Goal: Task Accomplishment & Management: Manage account settings

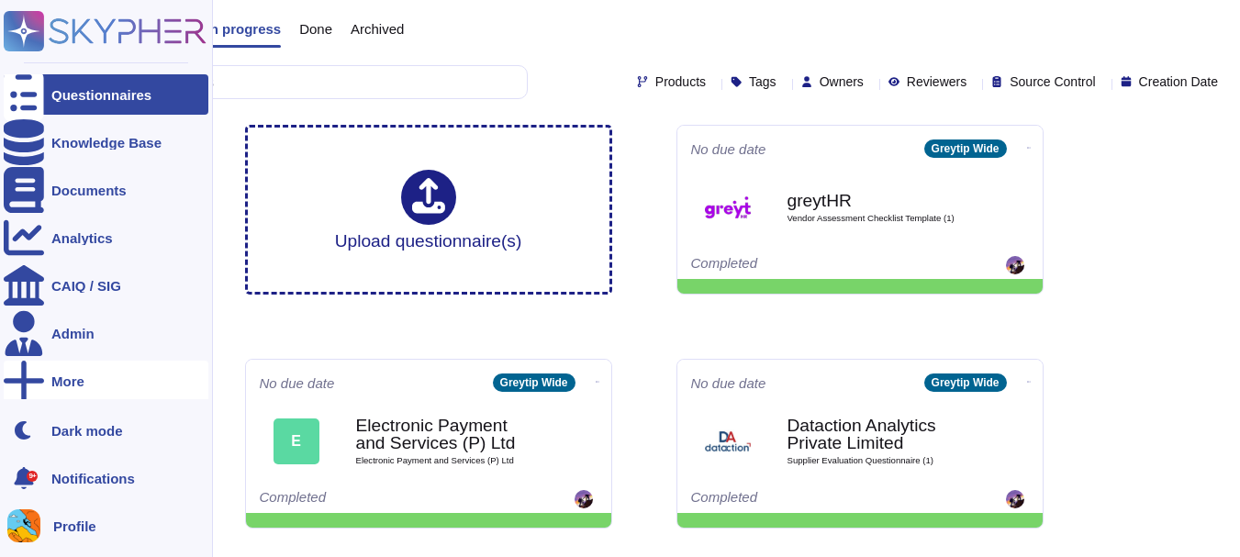
click at [93, 381] on div "More" at bounding box center [106, 381] width 205 height 40
click at [274, 375] on span "Trust Center" at bounding box center [276, 382] width 76 height 14
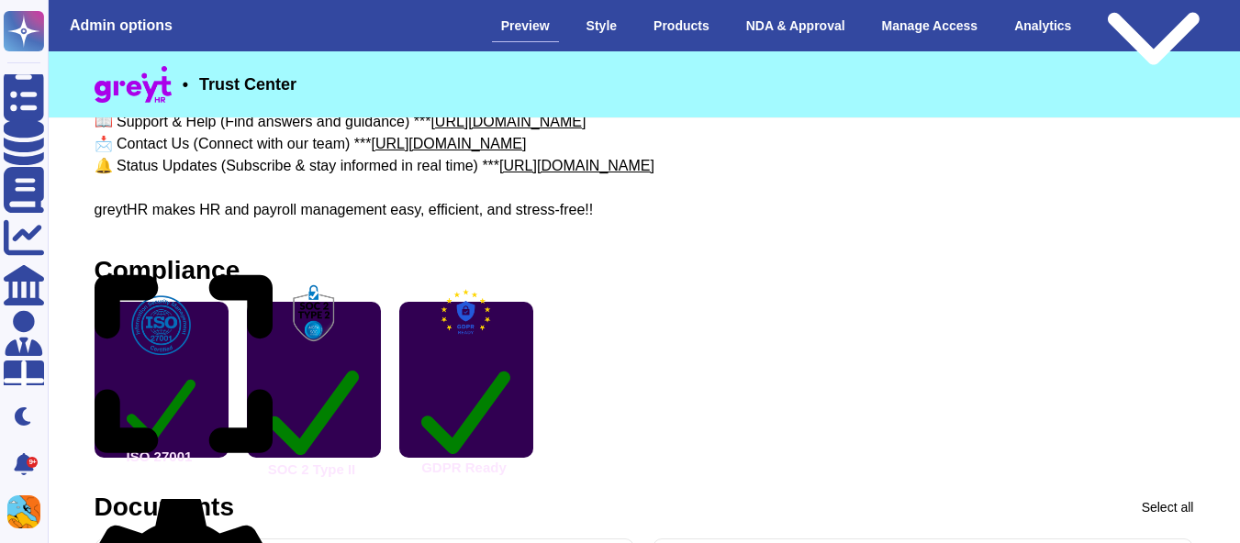
scroll to position [396, 0]
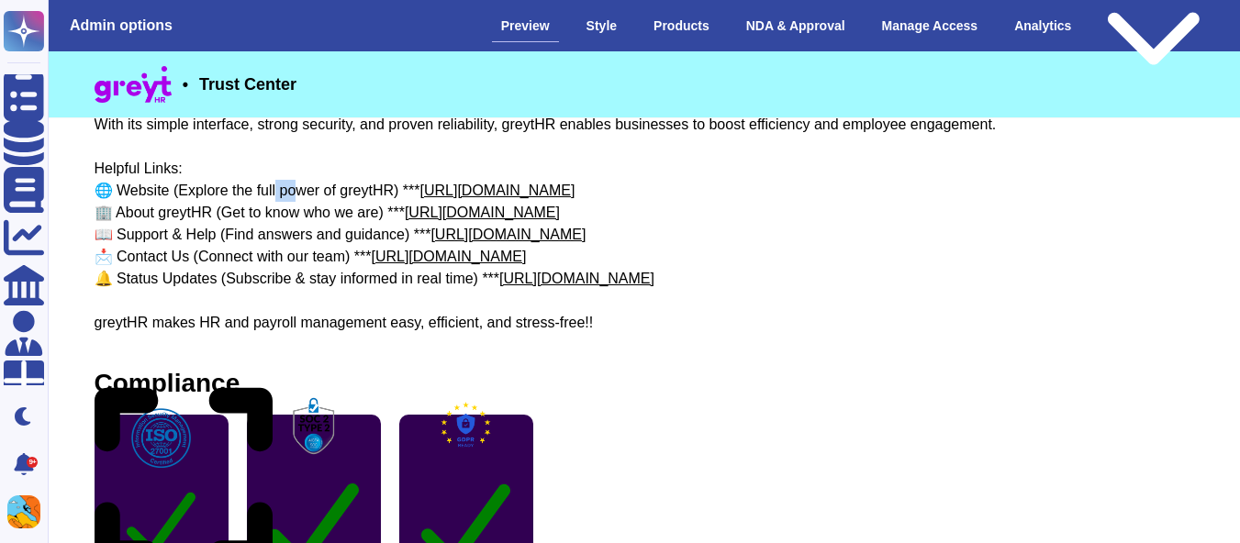
drag, startPoint x: 256, startPoint y: 188, endPoint x: 277, endPoint y: 187, distance: 21.1
click at [277, 187] on div "About greytHR greytHR is a leading cloud-based HR and payroll software platform…" at bounding box center [645, 114] width 1100 height 441
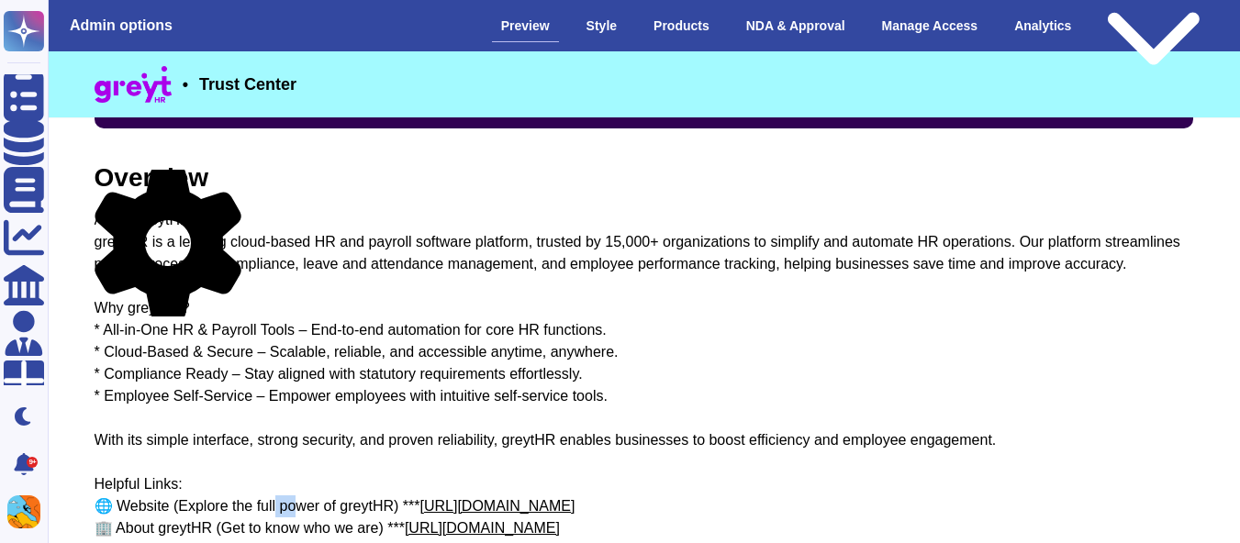
scroll to position [82, 0]
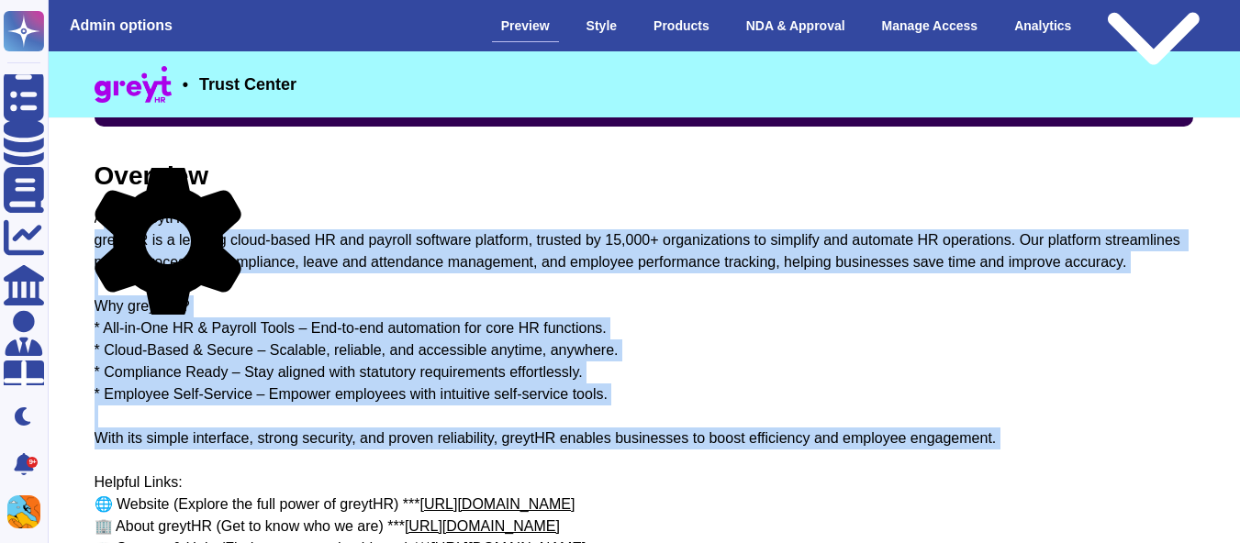
drag, startPoint x: 100, startPoint y: 213, endPoint x: 589, endPoint y: 467, distance: 551.3
click at [589, 467] on div "About greytHR greytHR is a leading cloud-based HR and payroll software platform…" at bounding box center [645, 427] width 1100 height 441
click at [199, 219] on div "About greytHR greytHR is a leading cloud-based HR and payroll software platform…" at bounding box center [645, 427] width 1100 height 441
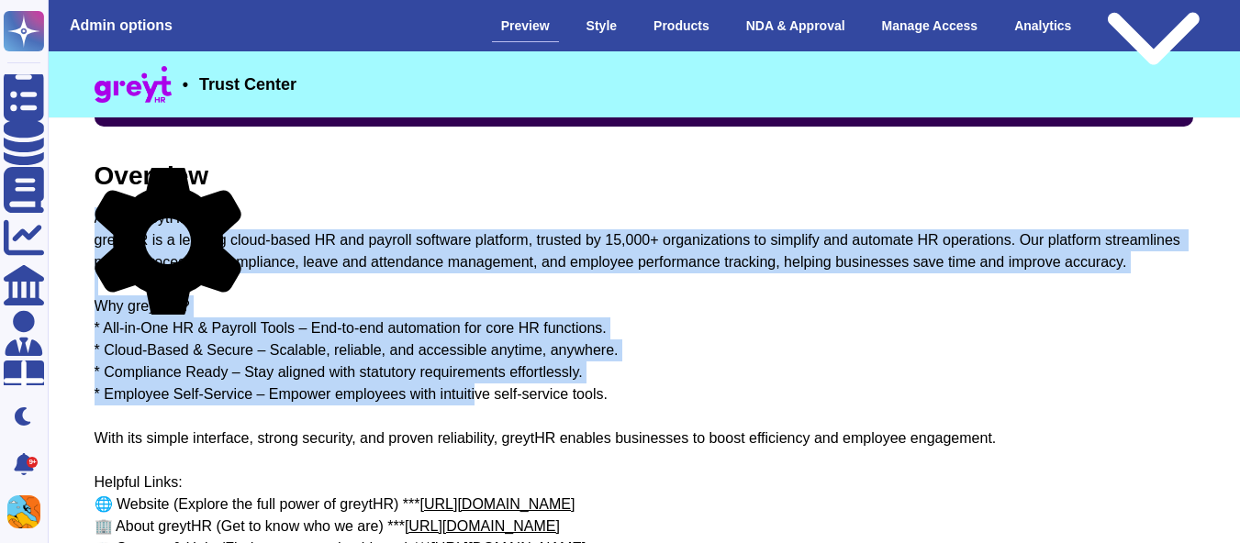
drag, startPoint x: 96, startPoint y: 213, endPoint x: 459, endPoint y: 394, distance: 405.1
click at [459, 394] on div "About greytHR greytHR is a leading cloud-based HR and payroll software platform…" at bounding box center [645, 427] width 1100 height 441
click at [352, 308] on div "About greytHR greytHR is a leading cloud-based HR and payroll software platform…" at bounding box center [645, 427] width 1100 height 441
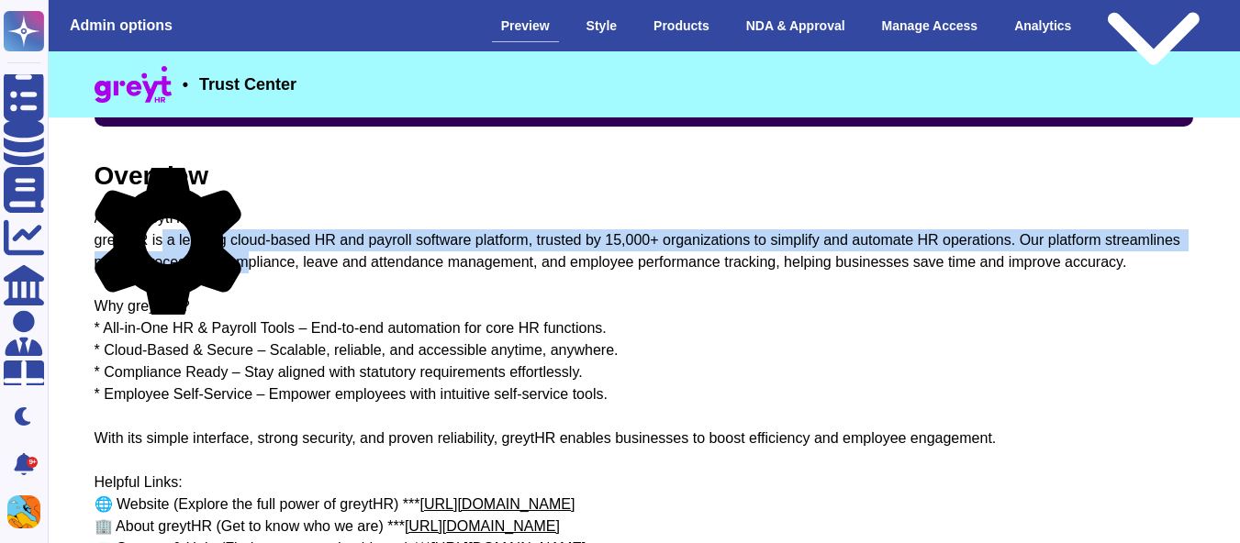
drag, startPoint x: 136, startPoint y: 238, endPoint x: 257, endPoint y: 268, distance: 124.9
click at [257, 268] on div "About greytHR greytHR is a leading cloud-based HR and payroll software platform…" at bounding box center [645, 427] width 1100 height 441
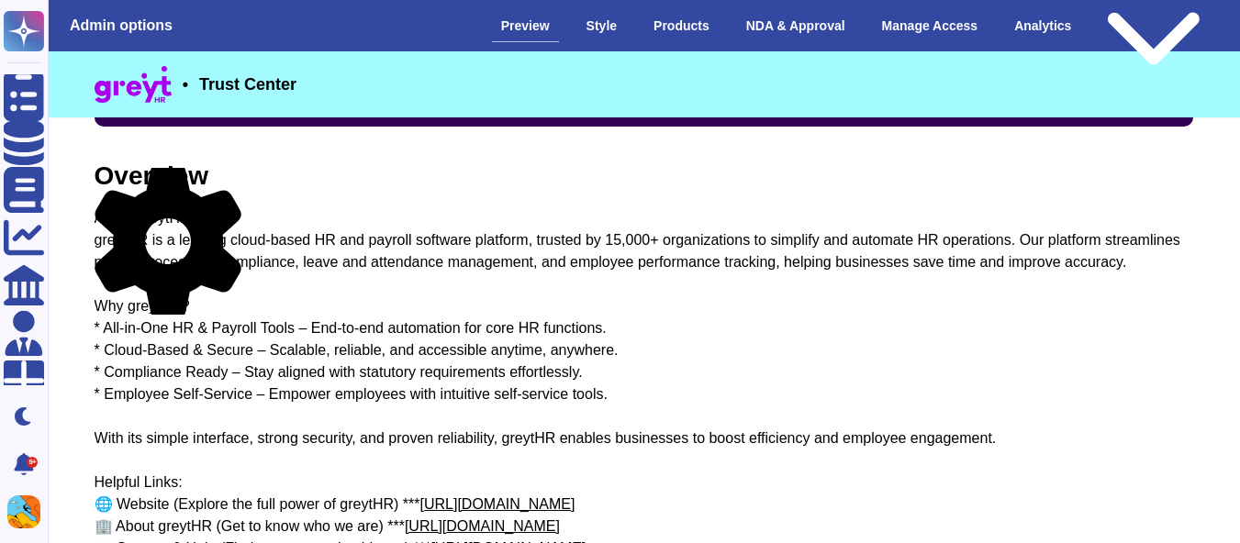
click at [191, 222] on div "About greytHR greytHR is a leading cloud-based HR and payroll software platform…" at bounding box center [645, 427] width 1100 height 441
drag, startPoint x: 95, startPoint y: 174, endPoint x: 214, endPoint y: 172, distance: 119.3
click at [214, 172] on div "Overview About greytHR greytHR is a leading cloud-based HR and payroll software…" at bounding box center [645, 405] width 1100 height 485
drag, startPoint x: 196, startPoint y: 218, endPoint x: 95, endPoint y: 229, distance: 101.5
click at [95, 229] on div "About greytHR greytHR is a leading cloud-based HR and payroll software platform…" at bounding box center [645, 427] width 1100 height 441
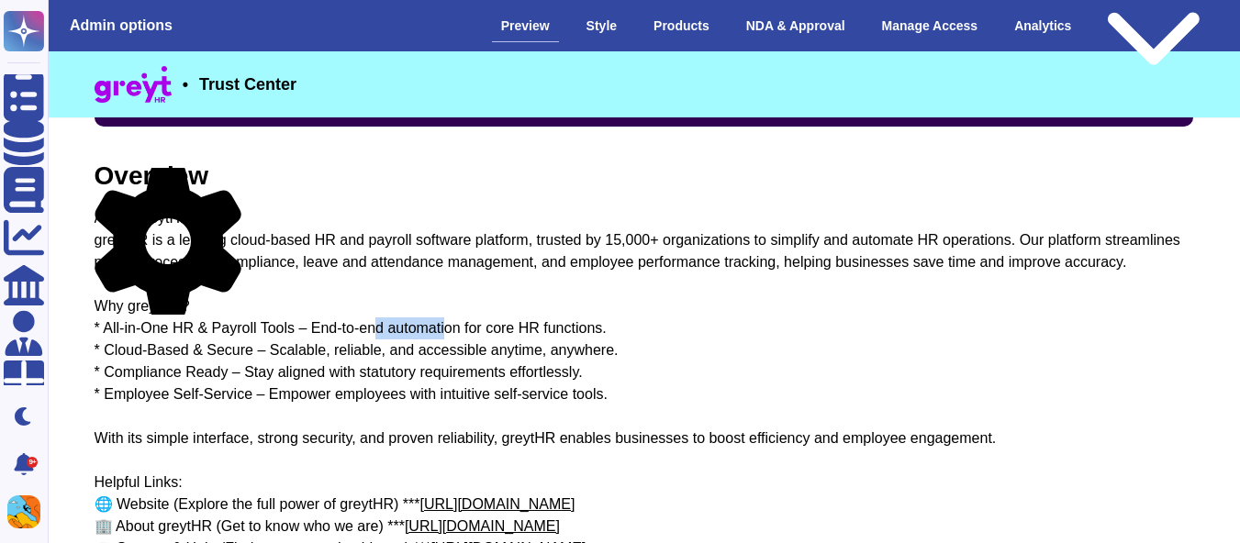
drag, startPoint x: 420, startPoint y: 328, endPoint x: 348, endPoint y: 330, distance: 72.6
click at [348, 330] on div "About greytHR greytHR is a leading cloud-based HR and payroll software platform…" at bounding box center [645, 427] width 1100 height 441
click at [1128, 17] on div "Public version" at bounding box center [1154, 26] width 110 height 137
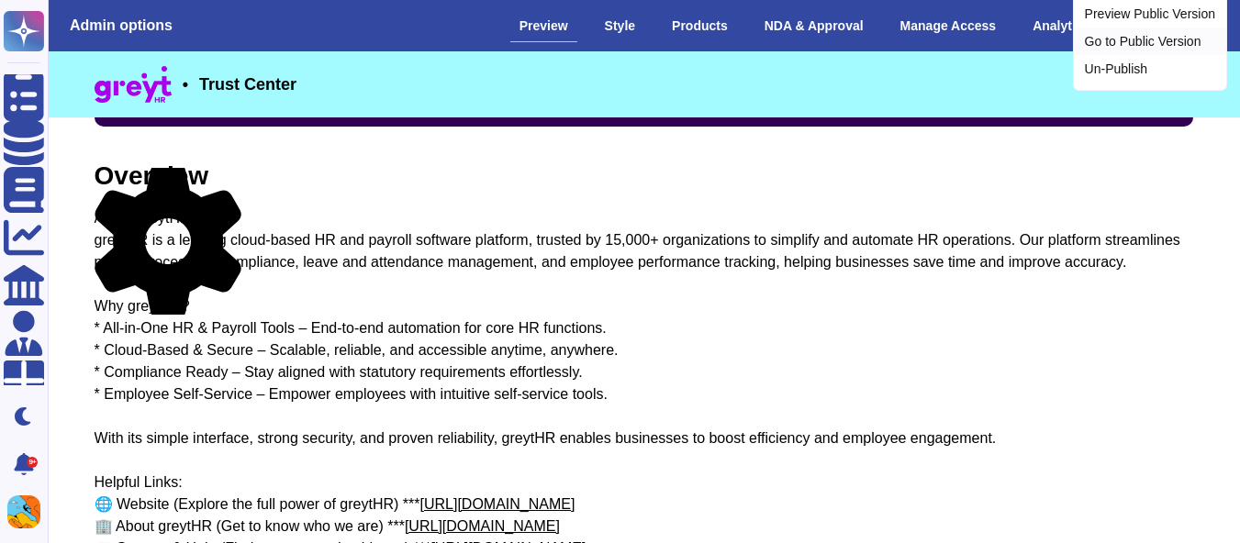
click at [1126, 55] on link "Go to Public Version" at bounding box center [1150, 42] width 152 height 28
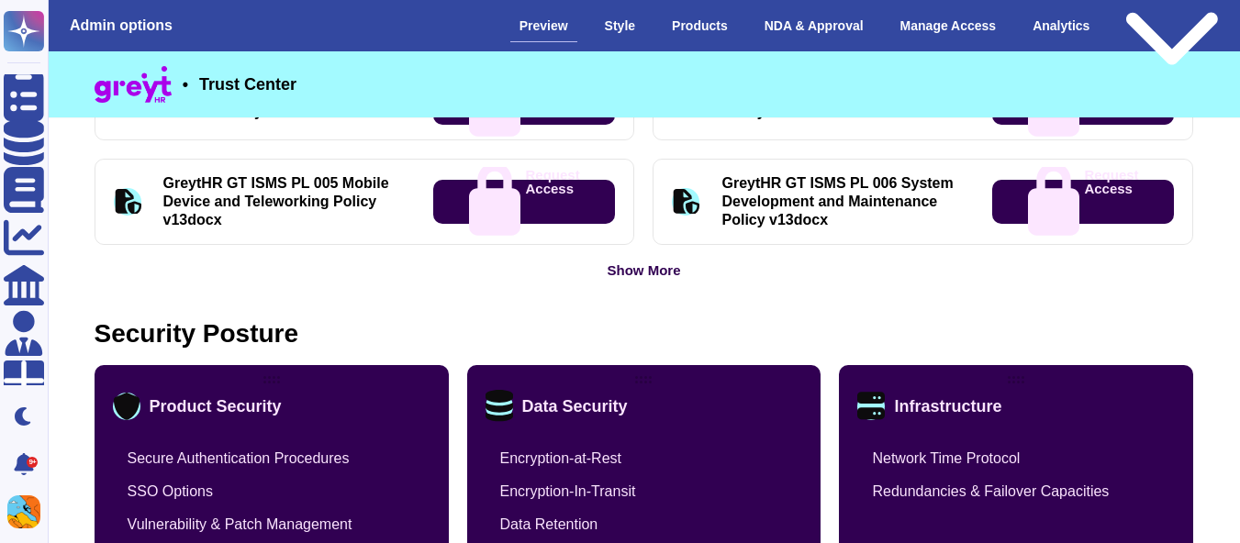
scroll to position [1088, 0]
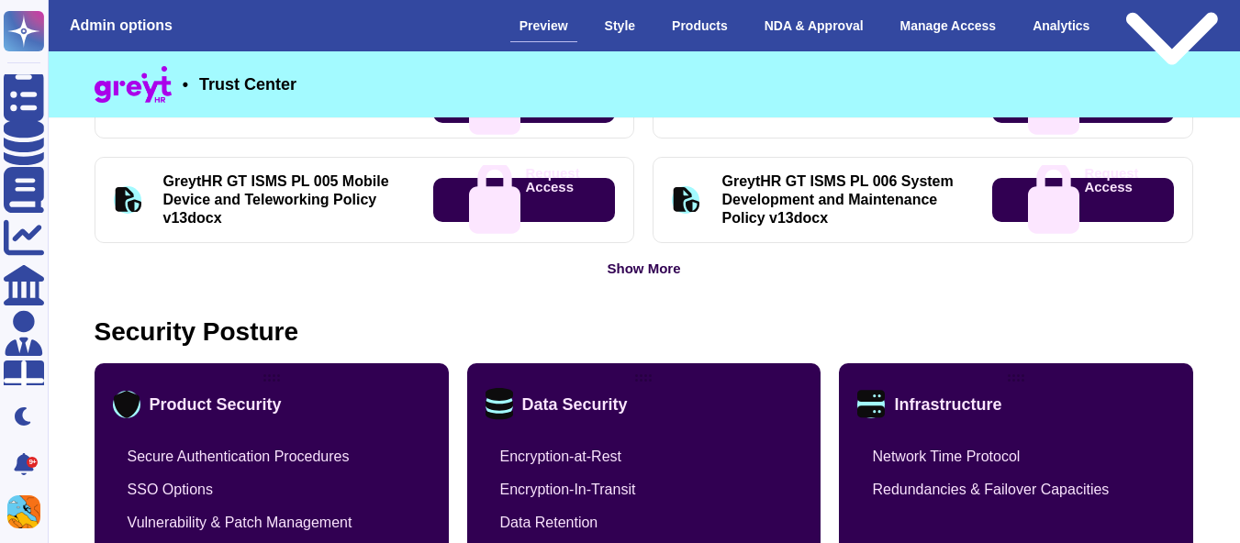
click at [296, 336] on div "Security Posture" at bounding box center [197, 332] width 205 height 26
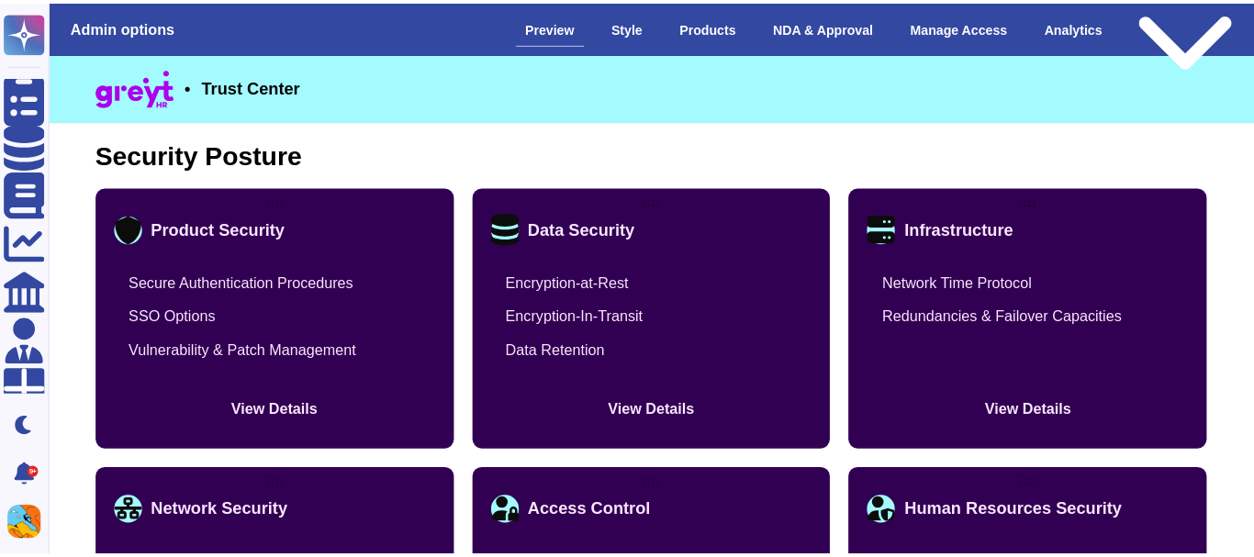
scroll to position [1271, 0]
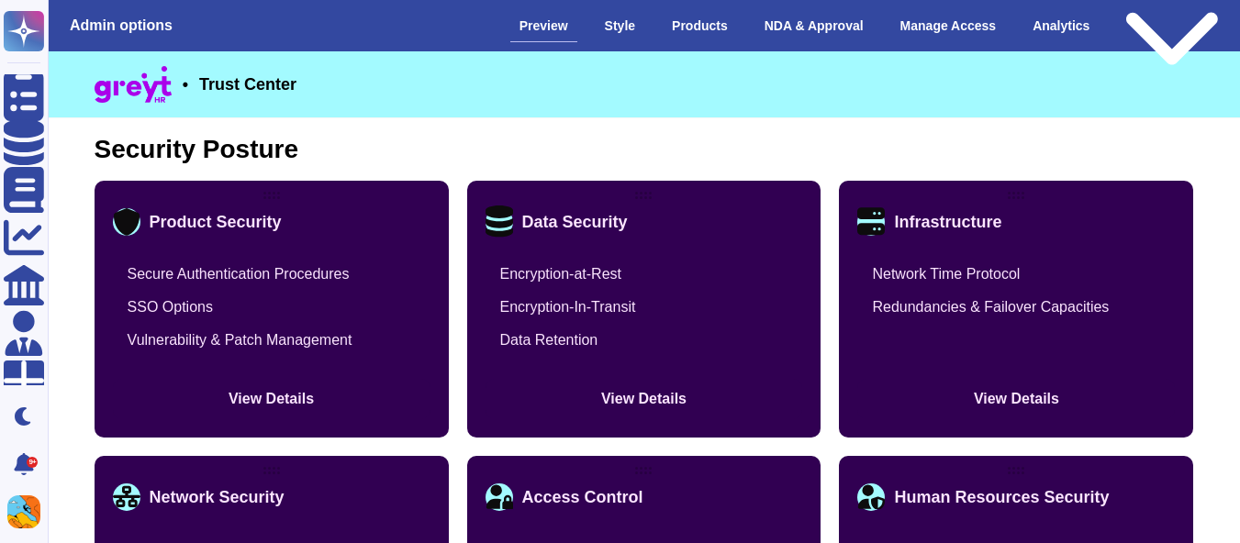
click at [285, 401] on button "View Details" at bounding box center [272, 399] width 318 height 40
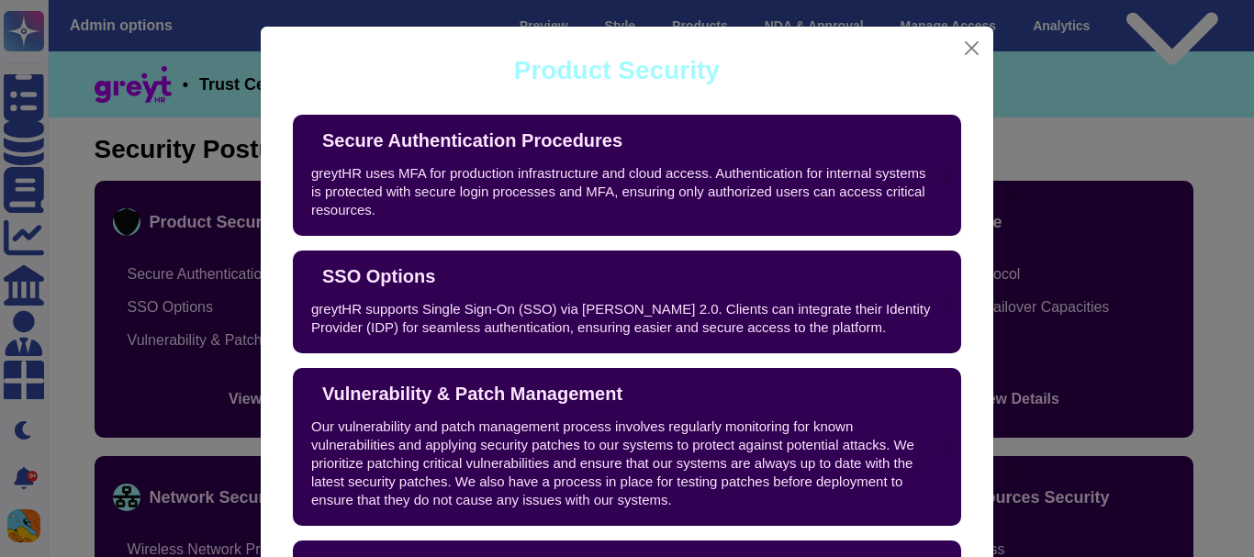
click at [610, 69] on div "Product Security" at bounding box center [617, 71] width 206 height 26
click at [698, 74] on div "Product Security" at bounding box center [617, 71] width 206 height 26
click at [975, 47] on button "Close" at bounding box center [972, 48] width 28 height 28
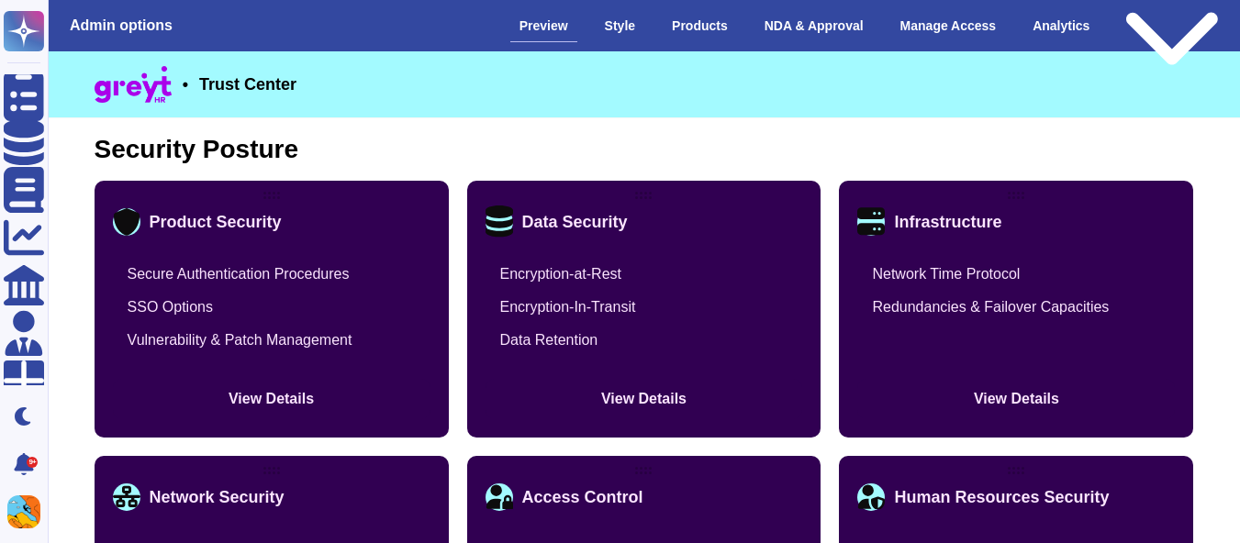
click at [273, 397] on button "View Details" at bounding box center [272, 399] width 318 height 40
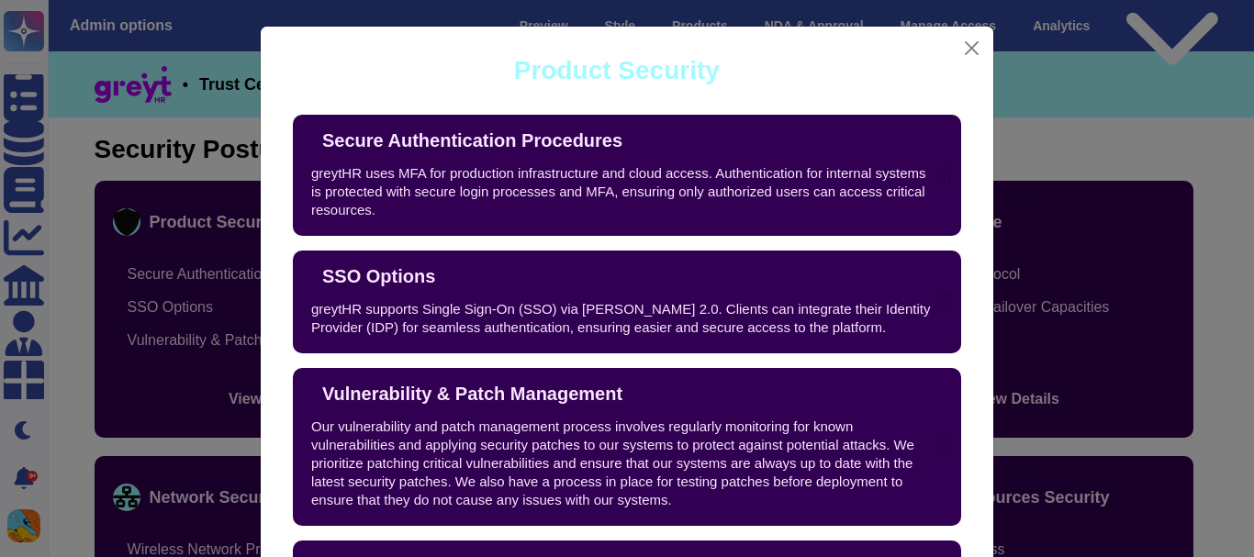
click at [514, 73] on div "Product Security" at bounding box center [617, 71] width 206 height 26
drag, startPoint x: 506, startPoint y: 73, endPoint x: 751, endPoint y: 55, distance: 245.7
click at [751, 55] on div "Product Security" at bounding box center [616, 70] width 683 height 73
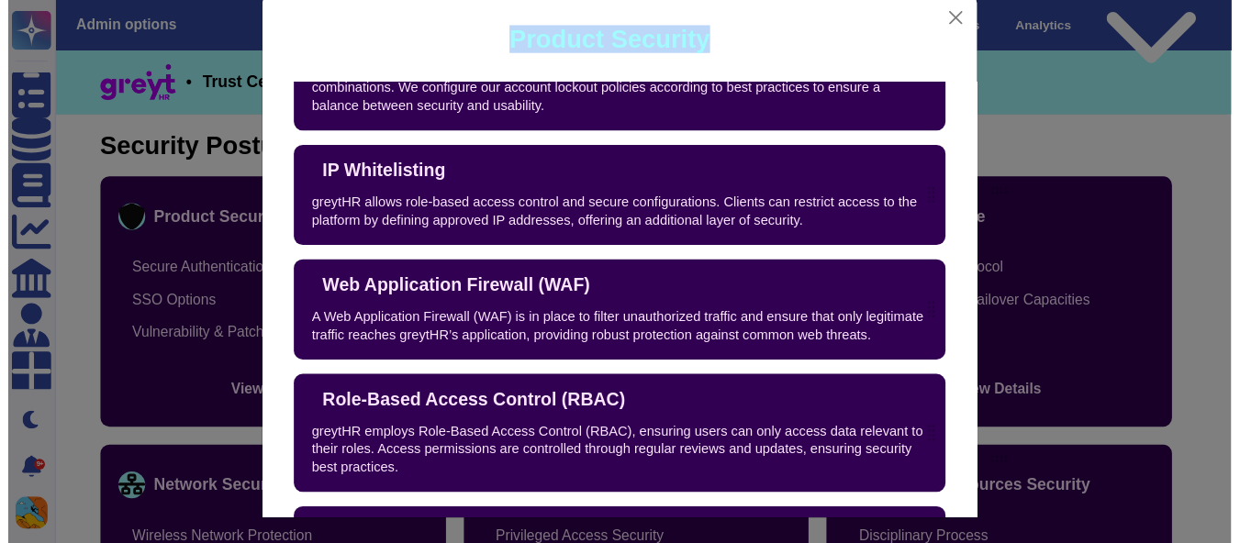
scroll to position [718, 0]
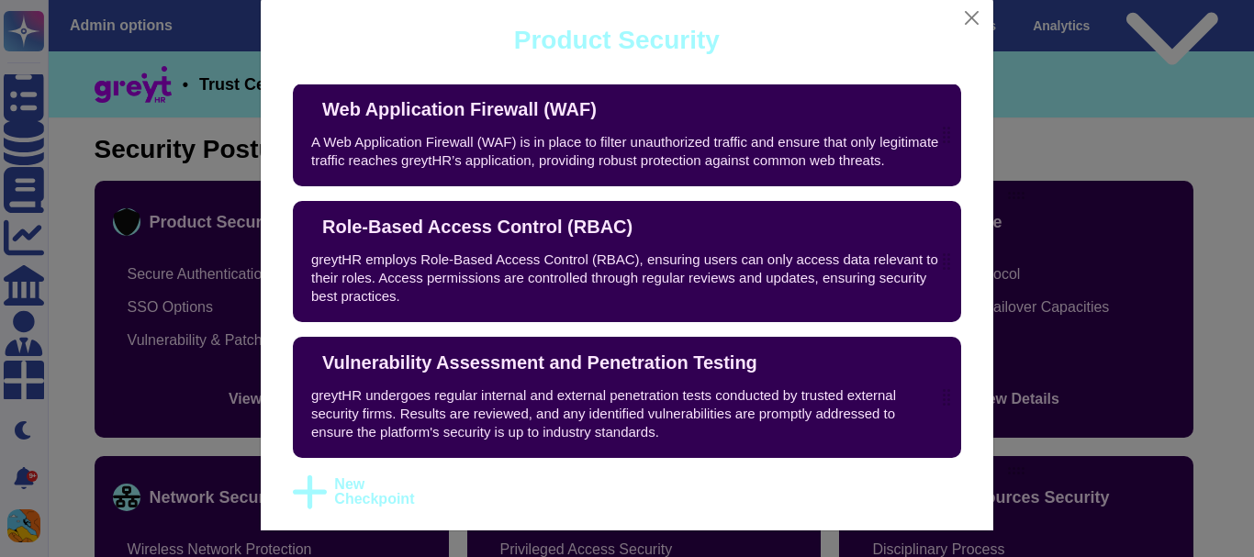
click at [341, 501] on span "New Checkpoint" at bounding box center [374, 491] width 80 height 29
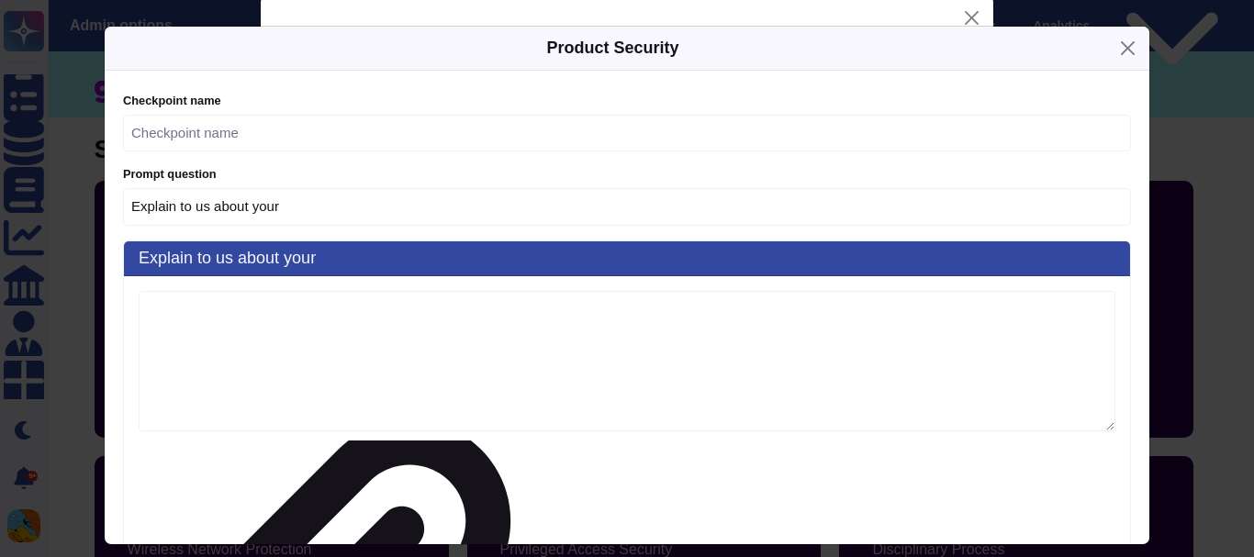
click at [625, 60] on div "Product Security" at bounding box center [612, 48] width 132 height 25
click at [317, 140] on input "text" at bounding box center [627, 134] width 1008 height 38
drag, startPoint x: 551, startPoint y: 55, endPoint x: 731, endPoint y: 45, distance: 180.2
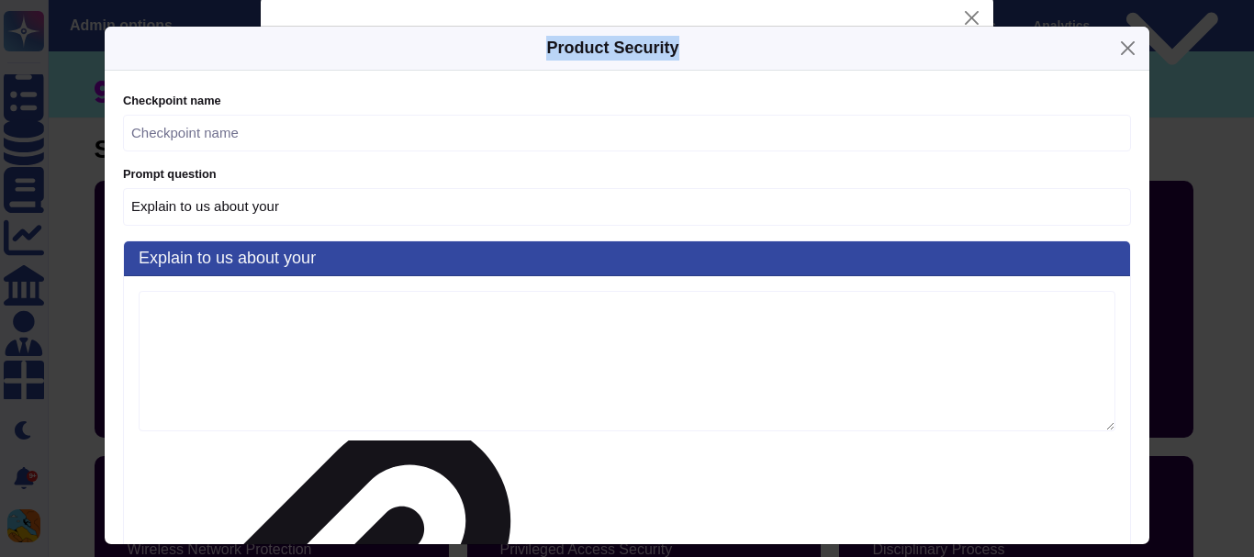
click at [731, 45] on div "Product Security" at bounding box center [627, 49] width 1044 height 44
click at [1131, 58] on button "Close" at bounding box center [1127, 48] width 28 height 28
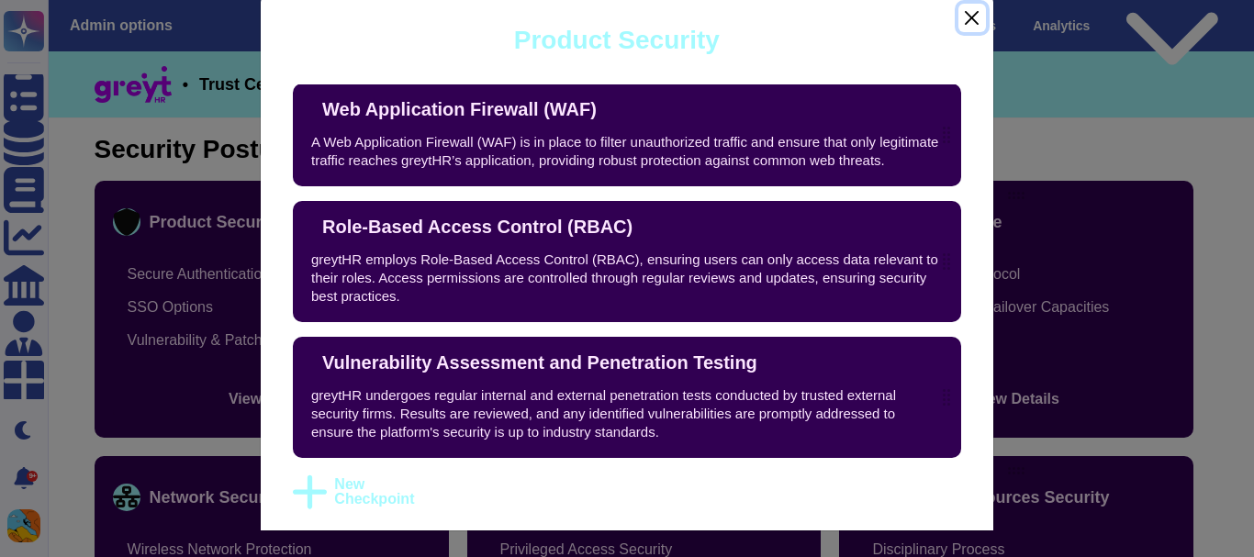
click at [964, 17] on button "Close" at bounding box center [972, 18] width 28 height 28
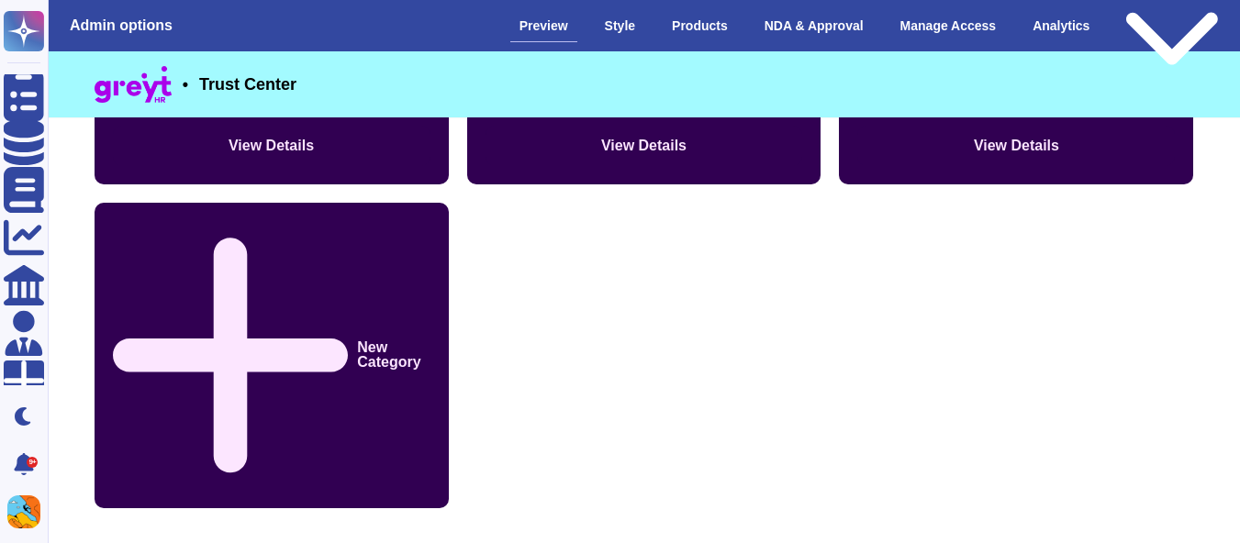
scroll to position [2616, 0]
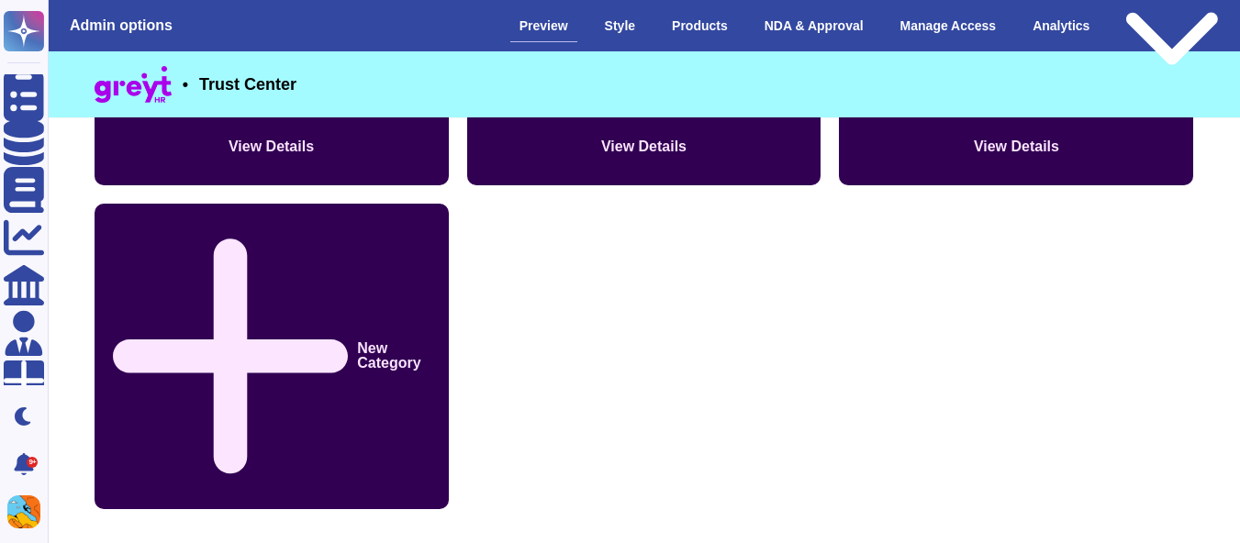
click at [300, 360] on div "New Category" at bounding box center [272, 357] width 354 height 306
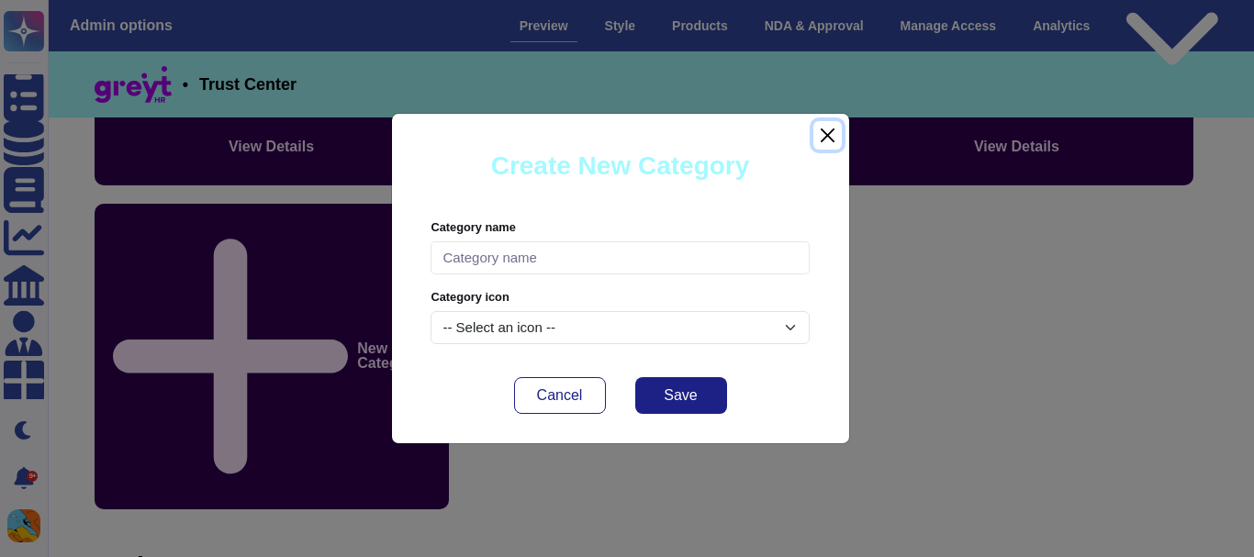
click at [835, 145] on button "Close" at bounding box center [827, 135] width 28 height 28
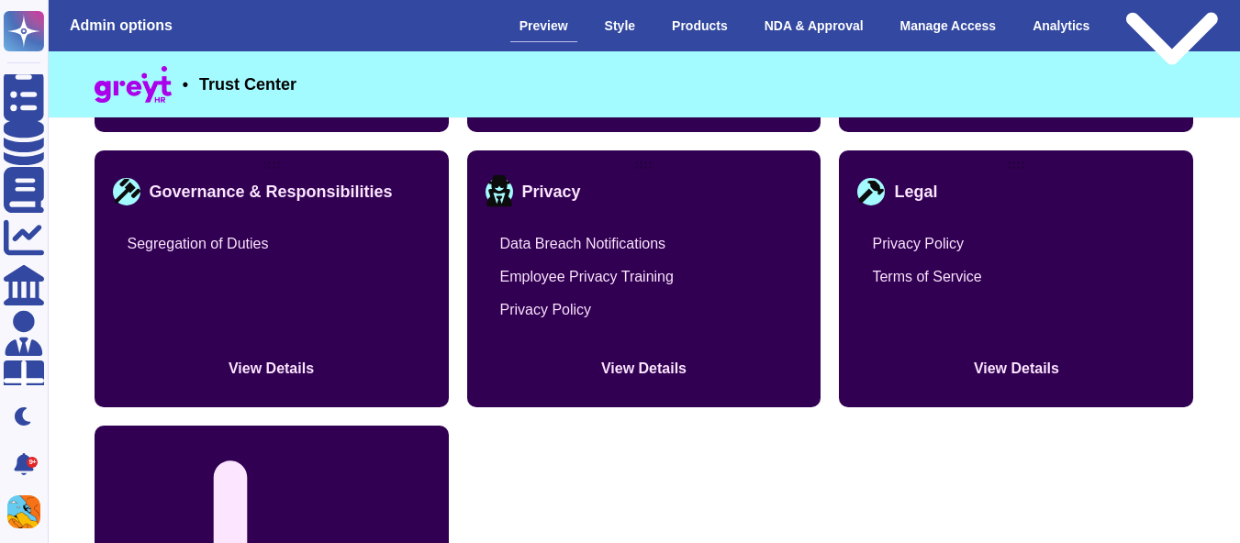
scroll to position [2392, 0]
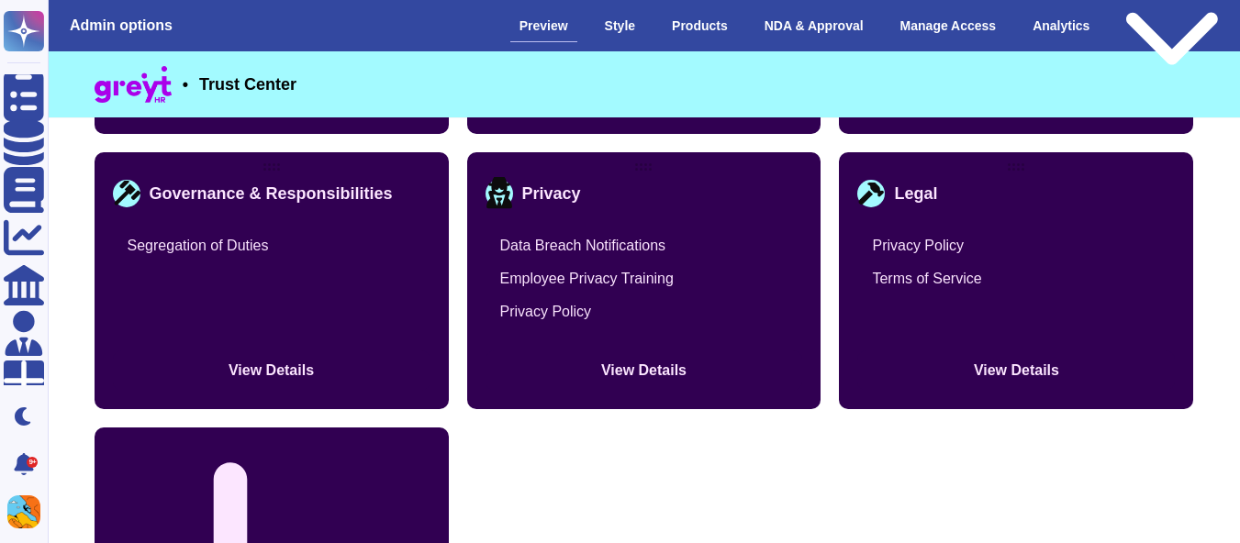
click at [284, 389] on button "View Details" at bounding box center [272, 371] width 318 height 40
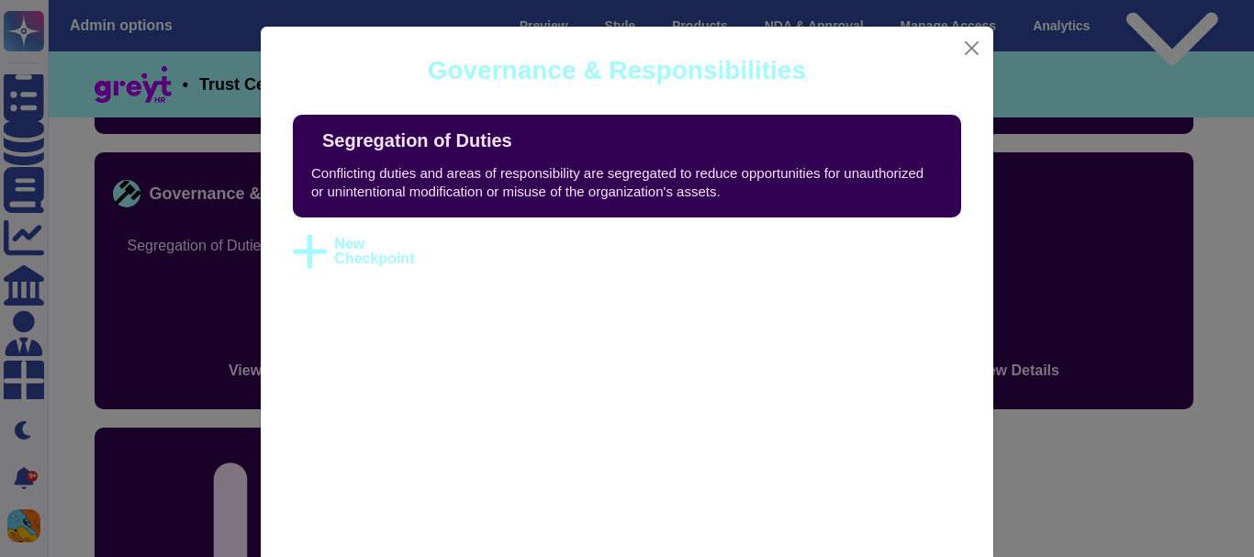
click at [625, 69] on div "Governance & Responsibilities" at bounding box center [617, 71] width 378 height 26
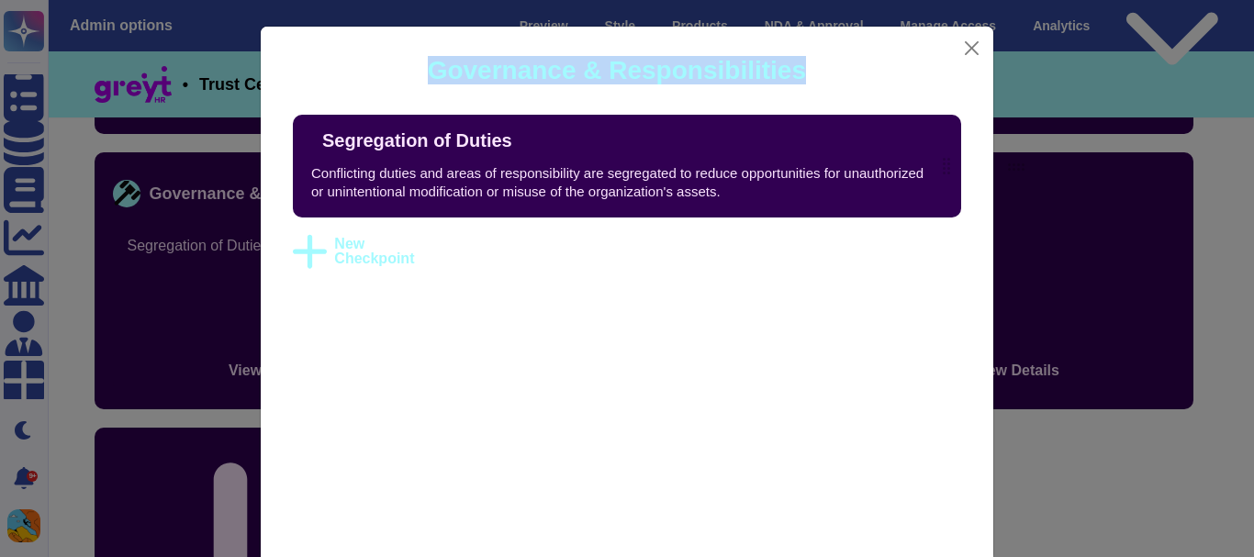
click at [625, 69] on div "Governance & Responsibilities" at bounding box center [617, 71] width 378 height 26
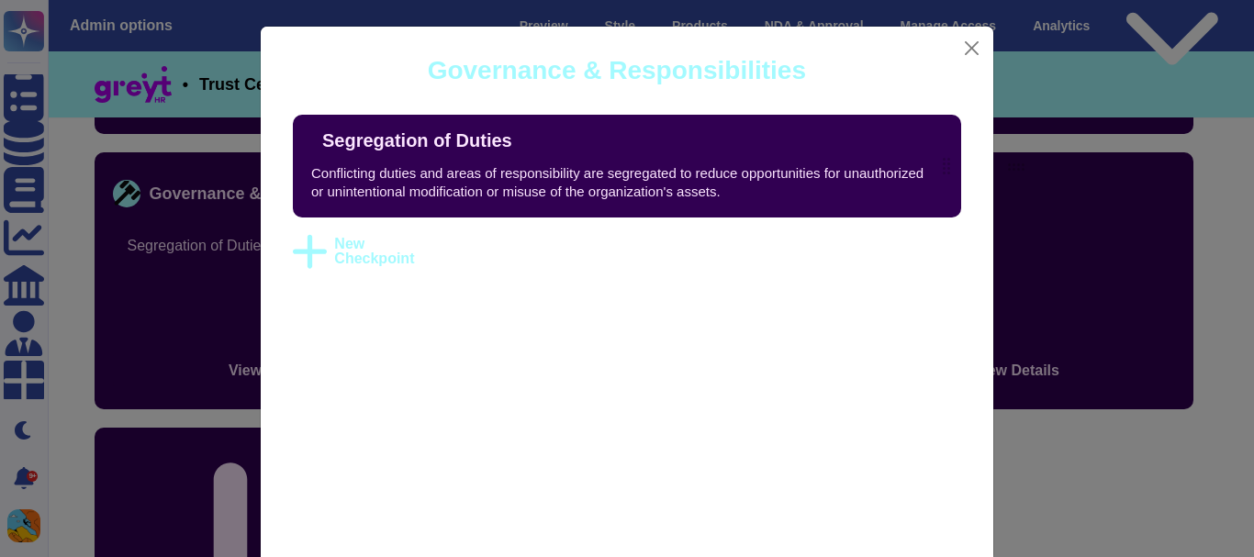
click at [531, 316] on div "Segregation of Duties Conflicting duties and areas of responsibility are segreg…" at bounding box center [627, 338] width 732 height 446
click at [965, 48] on button "Close" at bounding box center [972, 48] width 28 height 28
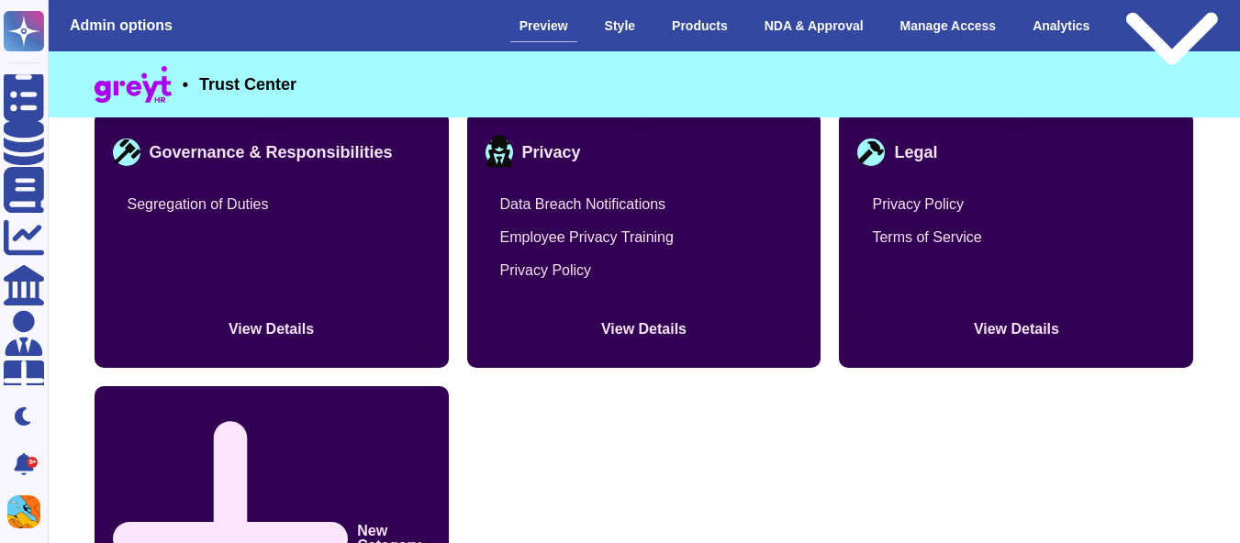
scroll to position [2434, 0]
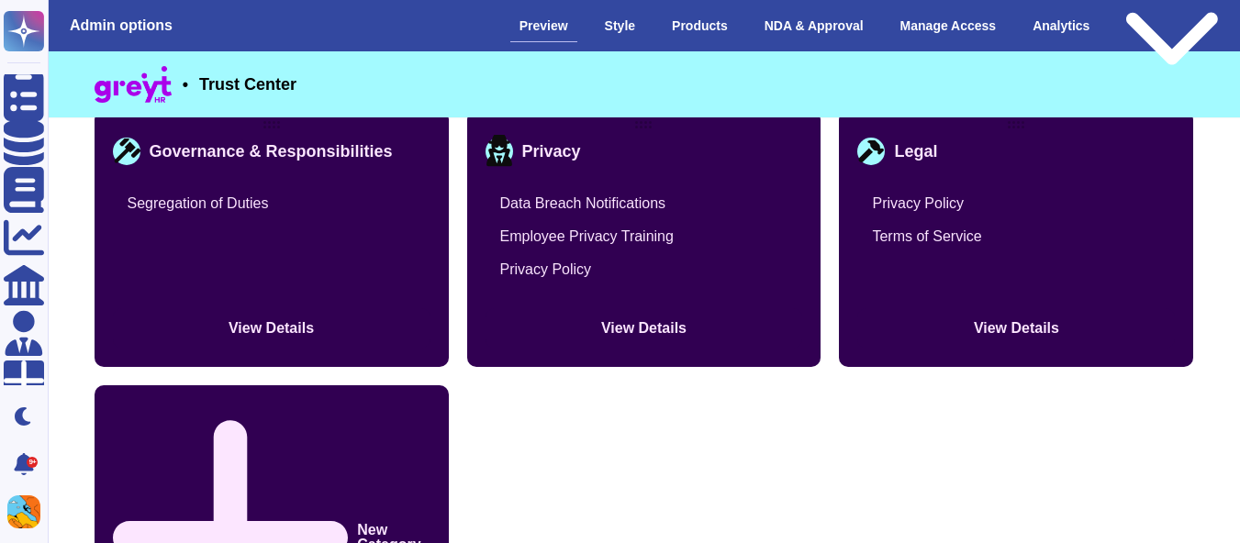
click at [430, 151] on icon at bounding box center [430, 151] width 0 height 0
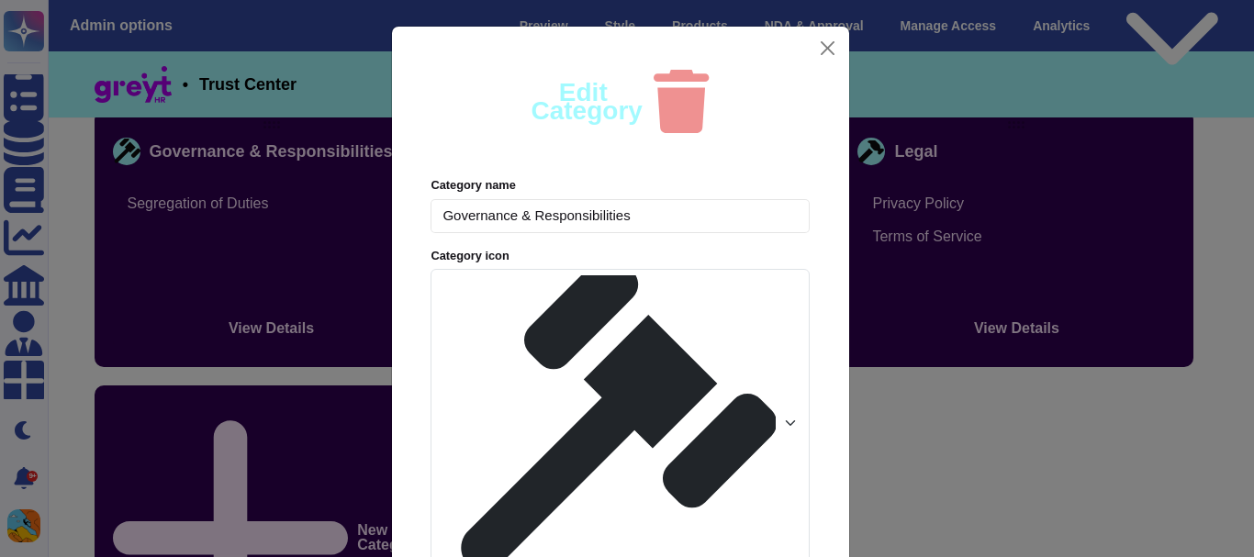
drag, startPoint x: 724, startPoint y: 263, endPoint x: 434, endPoint y: 267, distance: 290.0
click at [434, 233] on input "Governance & Responsibilities" at bounding box center [619, 216] width 378 height 34
click at [819, 62] on button "Close" at bounding box center [827, 48] width 28 height 28
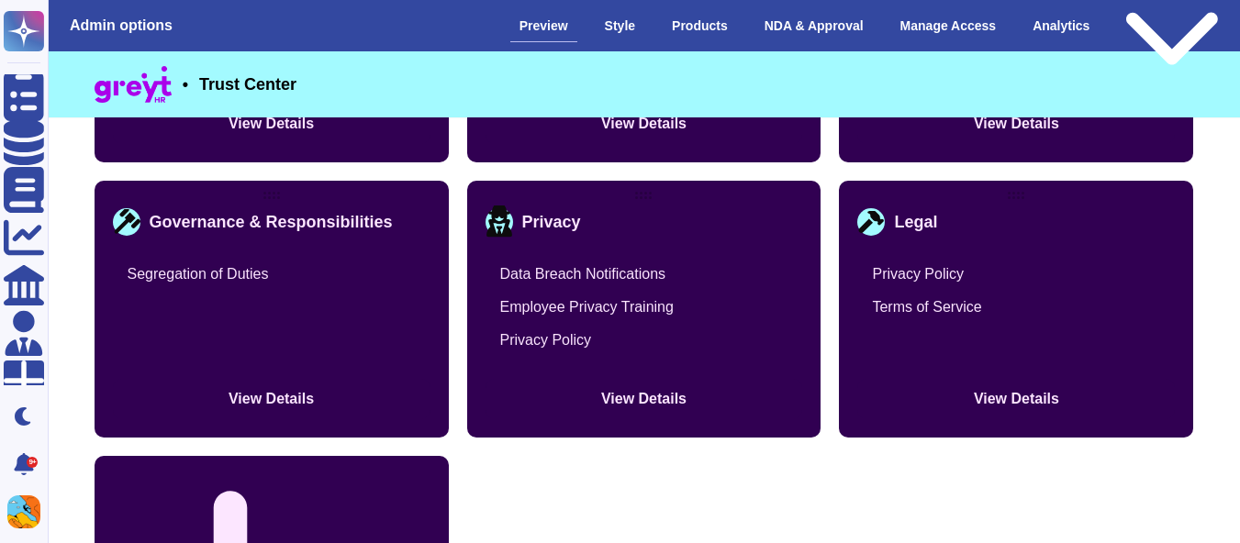
scroll to position [2362, 0]
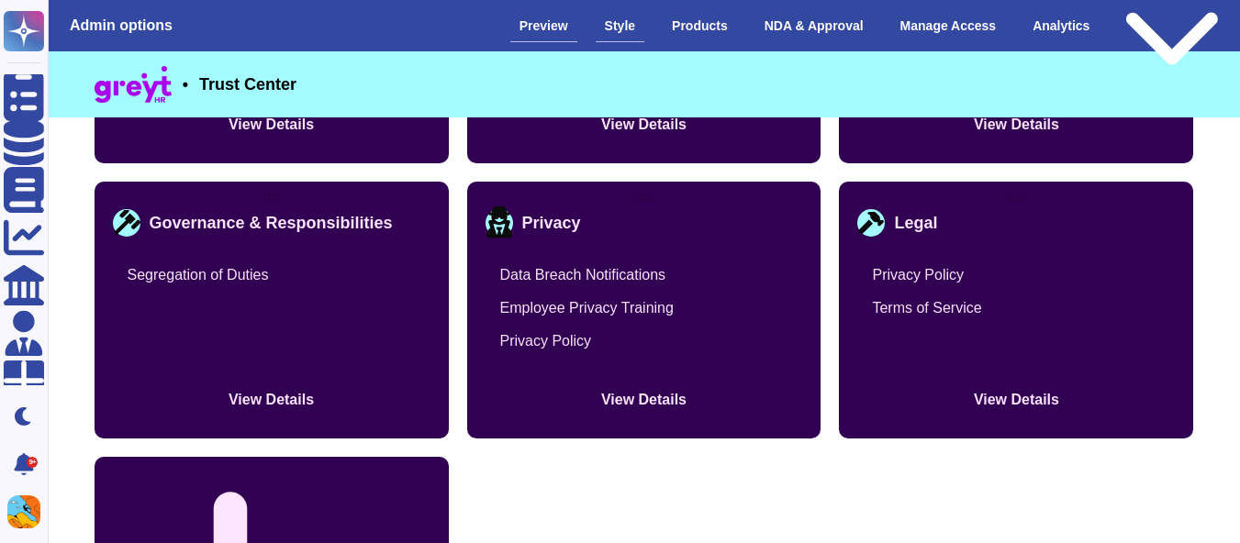
click at [625, 25] on div "Style" at bounding box center [620, 26] width 49 height 32
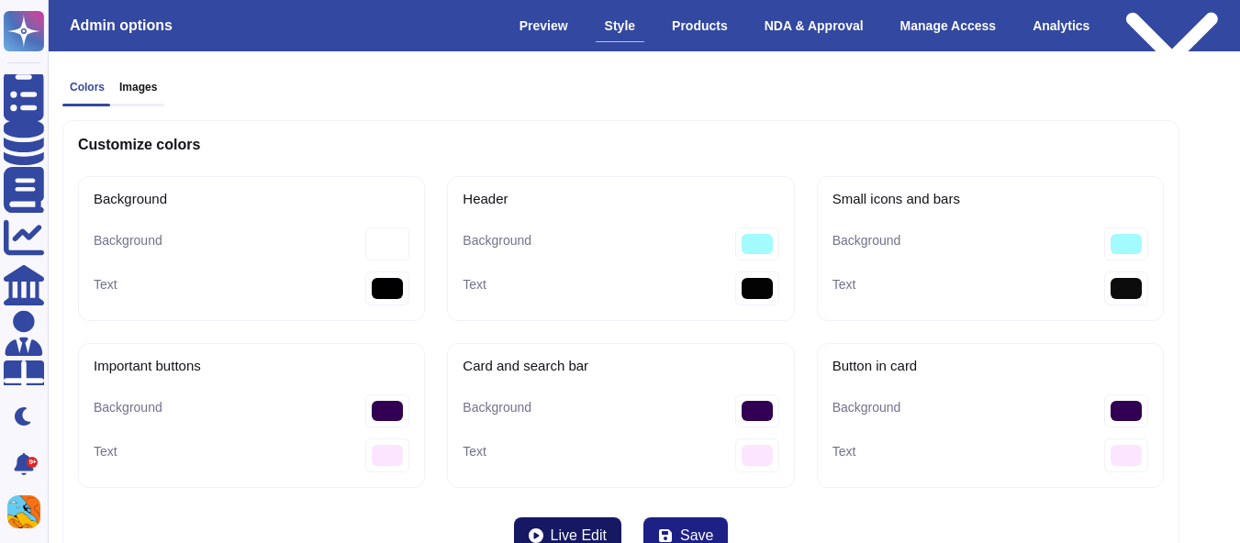
click at [598, 529] on span "Live Edit" at bounding box center [579, 536] width 56 height 15
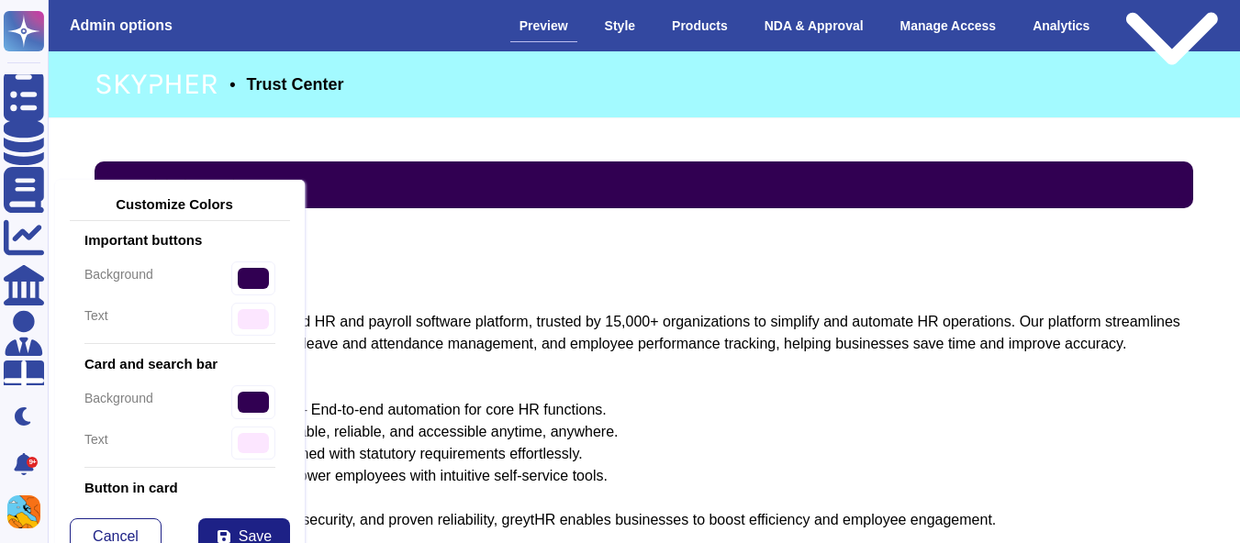
scroll to position [381, 0]
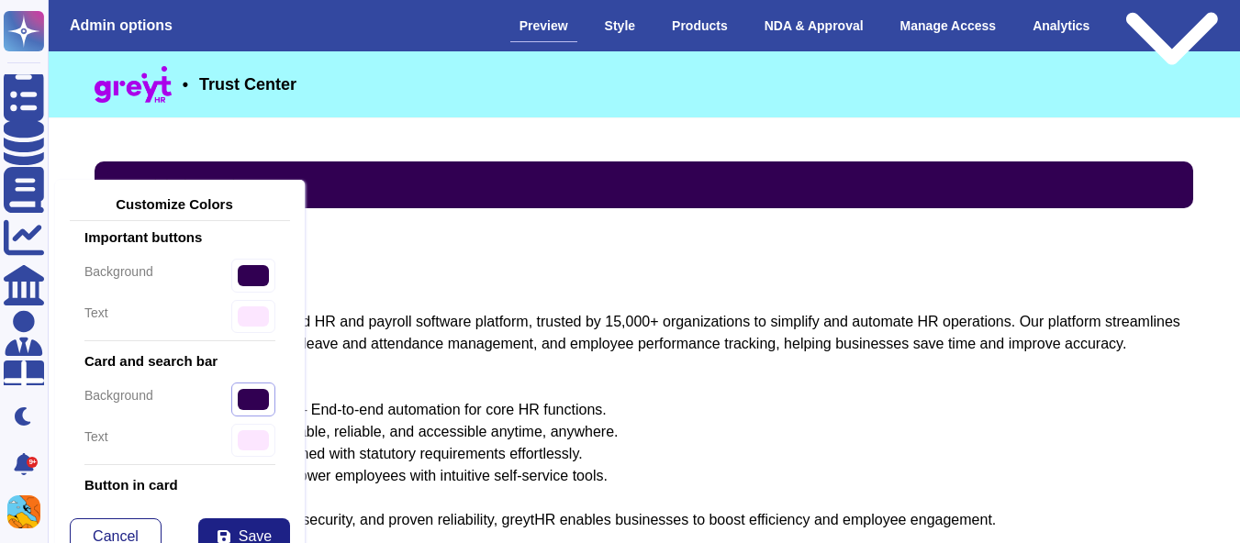
click at [242, 409] on input "#310052" at bounding box center [253, 400] width 44 height 34
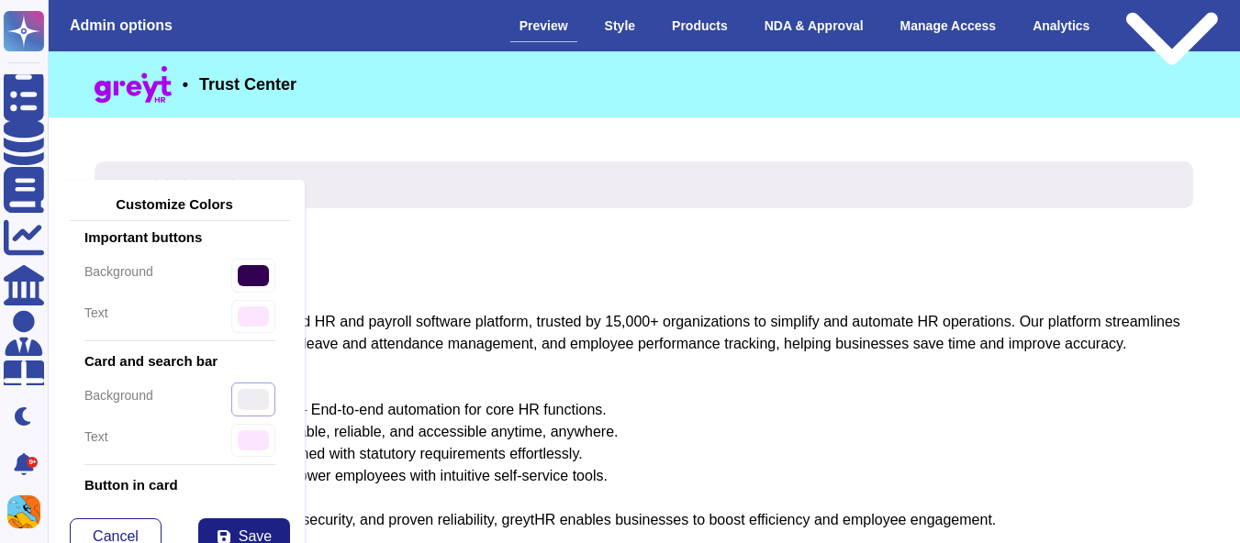
type input "#f0edf2"
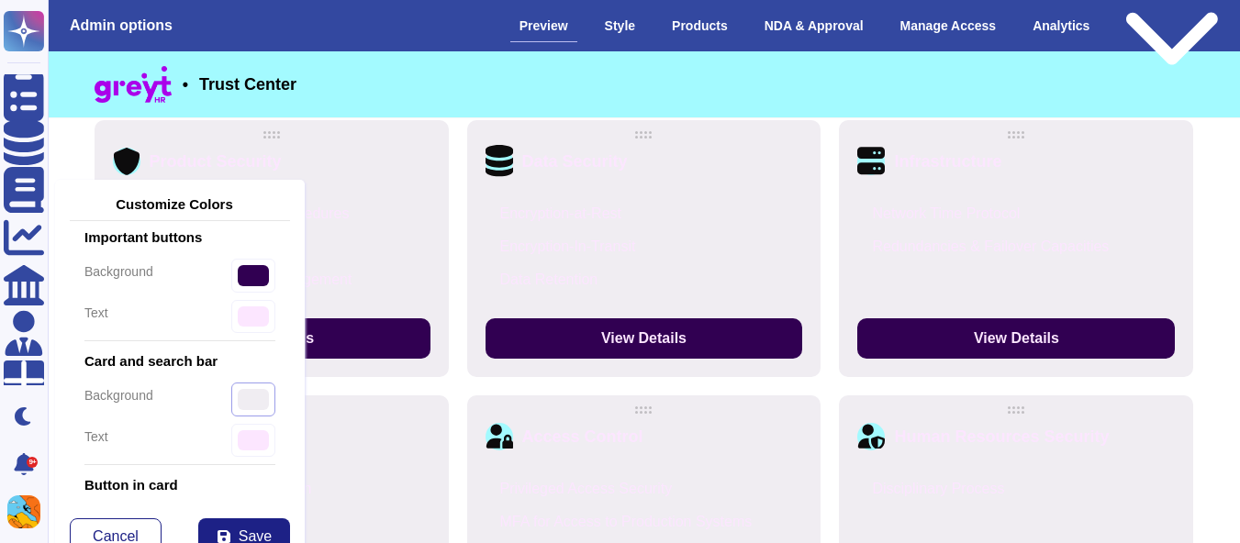
scroll to position [1223, 0]
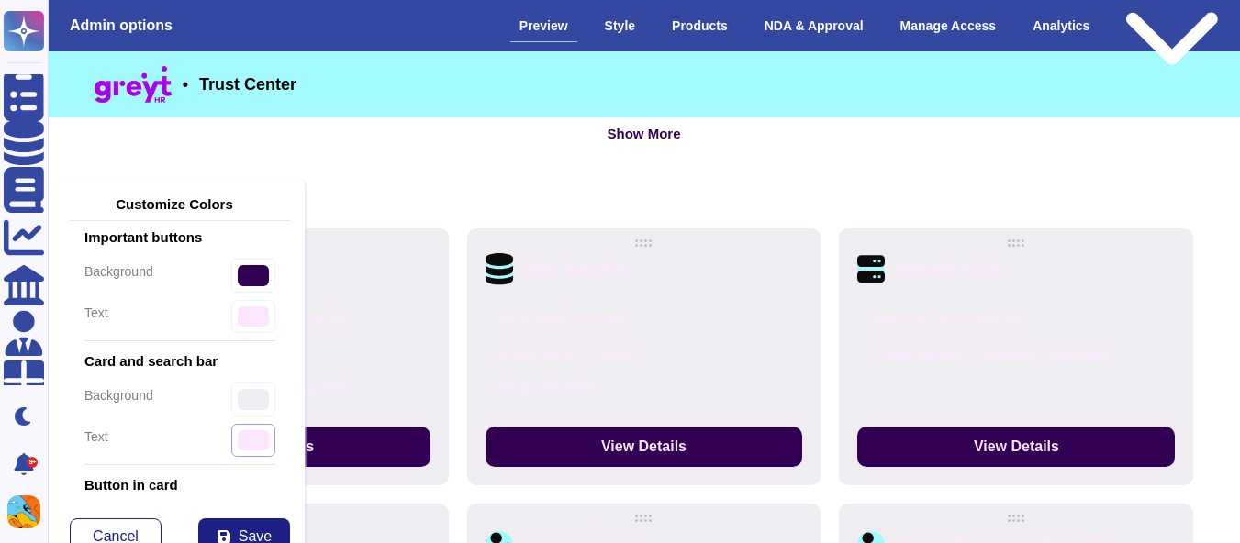
click at [231, 441] on input "#fce6ff" at bounding box center [253, 441] width 44 height 34
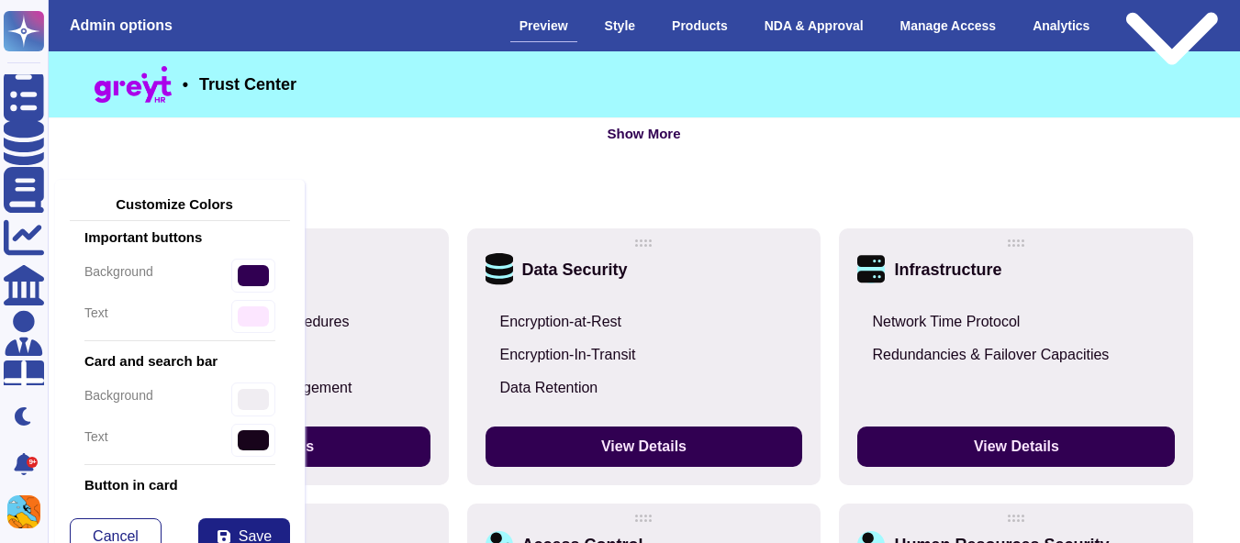
type input "#18041b"
click at [517, 194] on div "Security Posture" at bounding box center [645, 197] width 1100 height 26
click at [236, 535] on button "Save" at bounding box center [244, 537] width 92 height 37
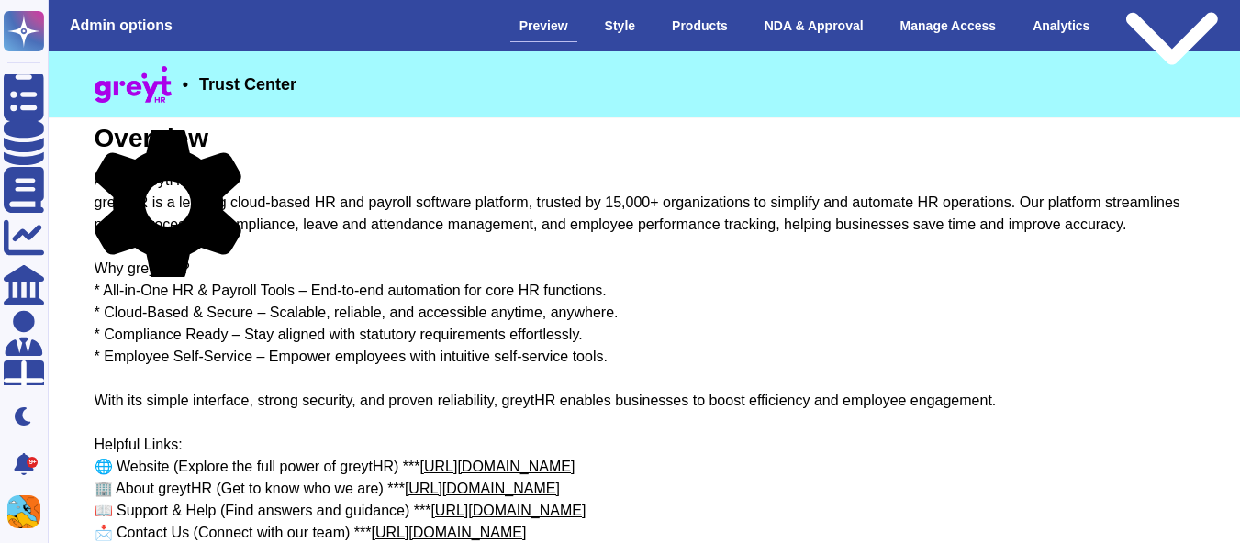
scroll to position [120, 0]
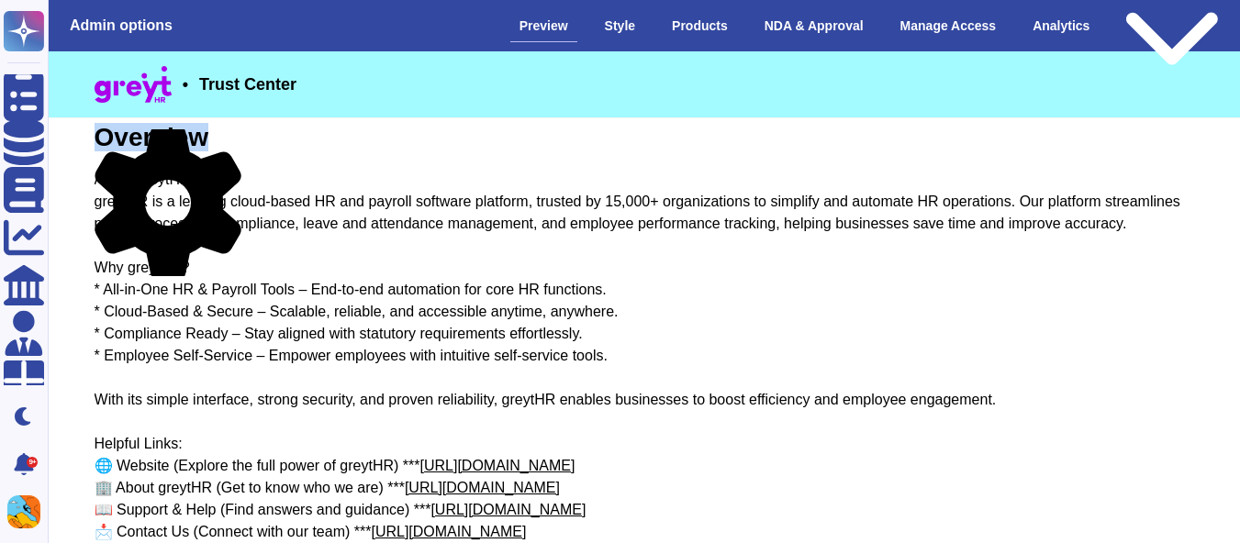
drag, startPoint x: 207, startPoint y: 136, endPoint x: 83, endPoint y: 141, distance: 124.9
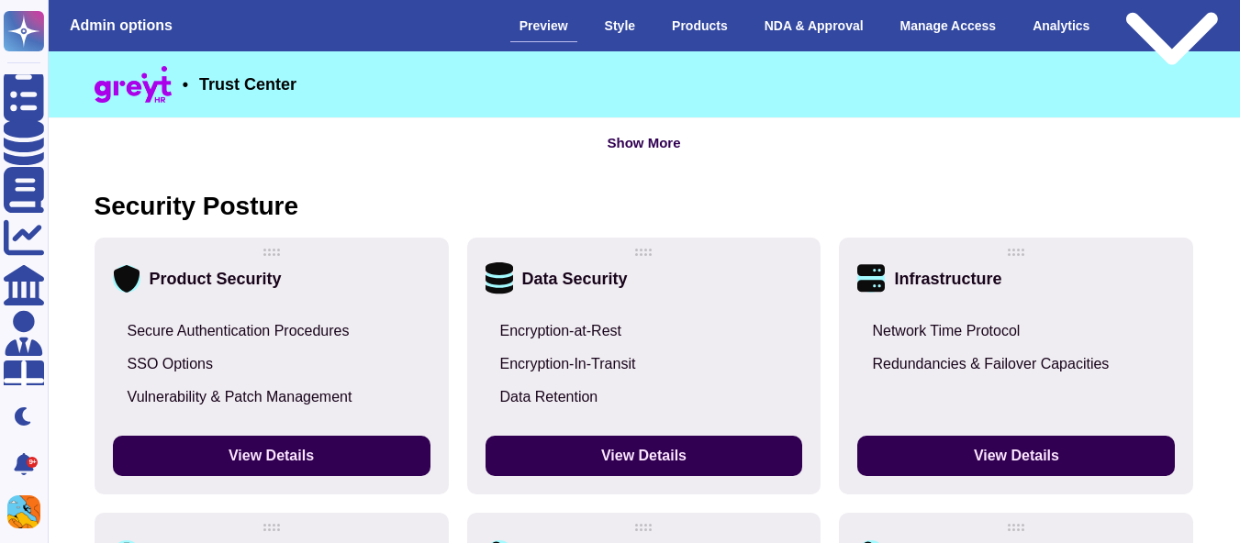
scroll to position [1224, 0]
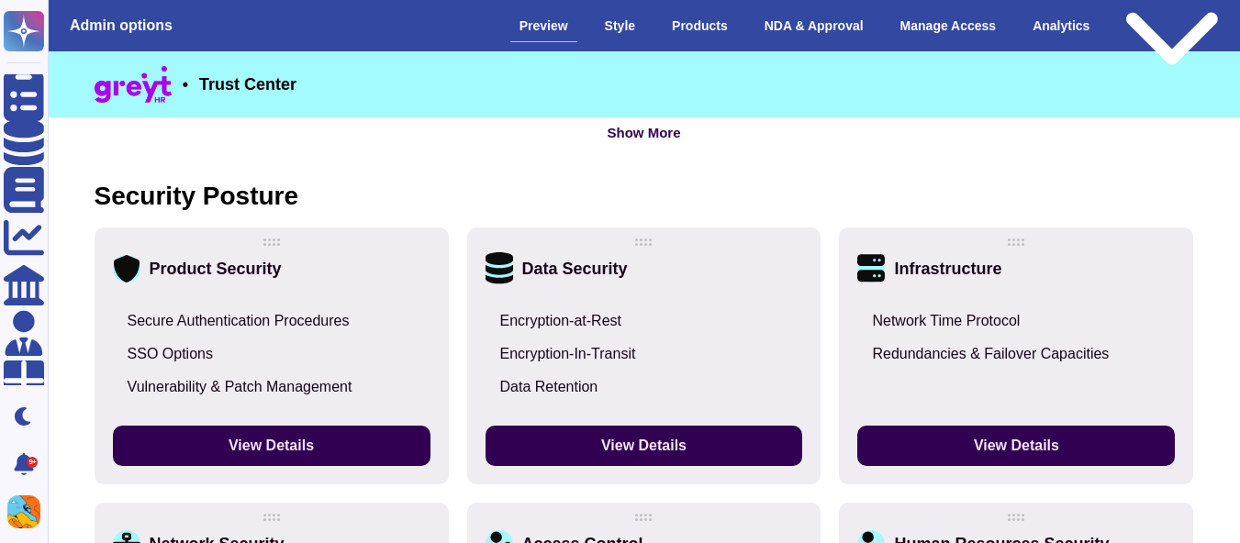
click at [416, 275] on div "Product Security" at bounding box center [272, 269] width 318 height 28
click at [430, 269] on icon at bounding box center [430, 269] width 0 height 0
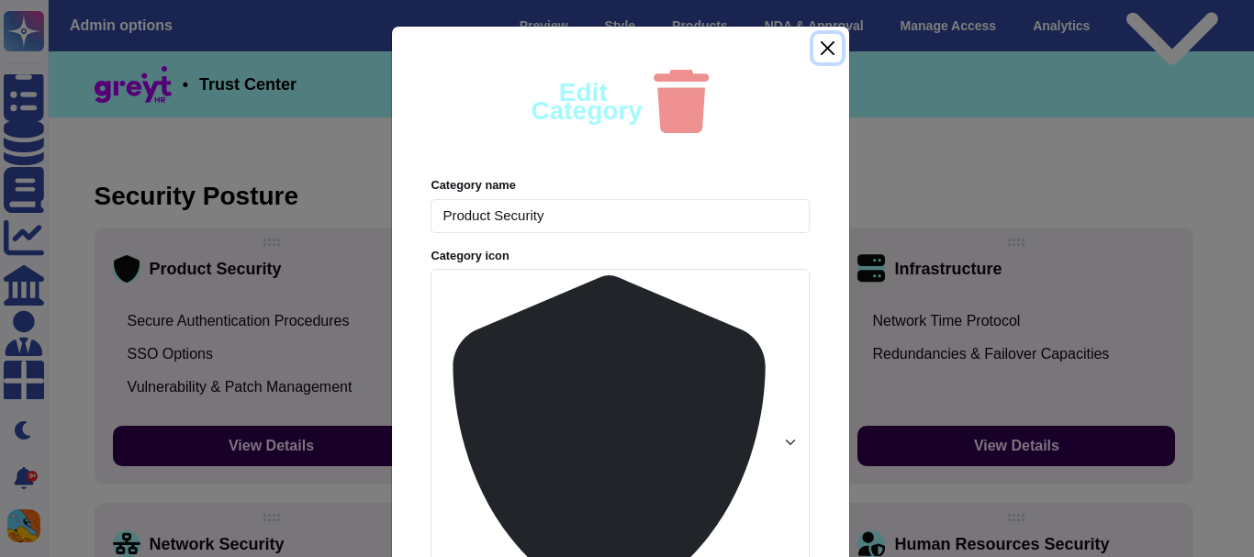
click at [818, 62] on button "Close" at bounding box center [827, 48] width 28 height 28
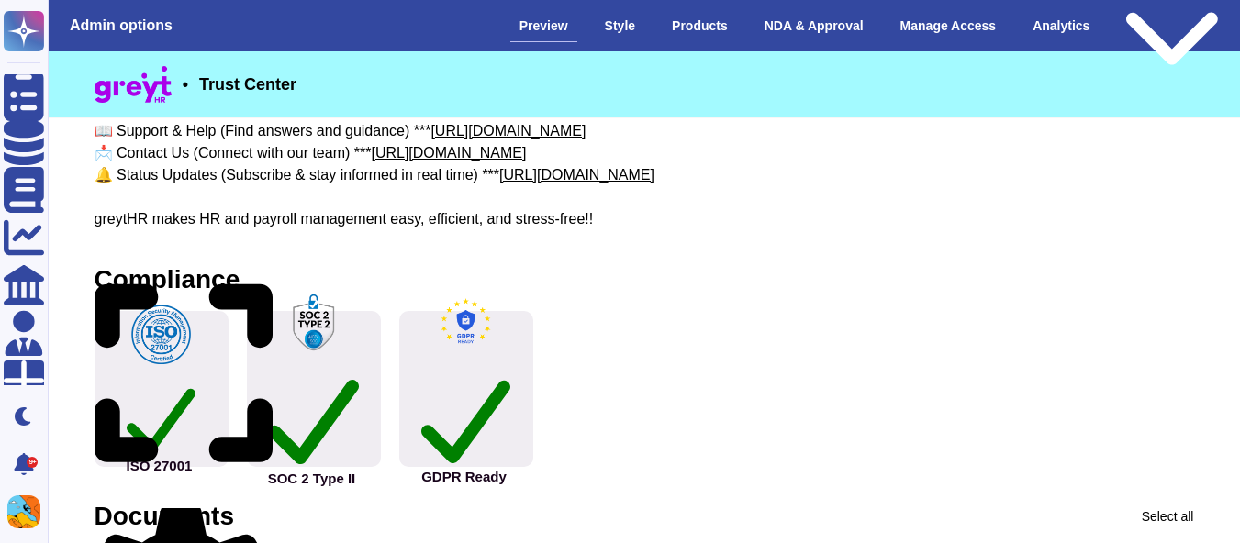
scroll to position [482, 0]
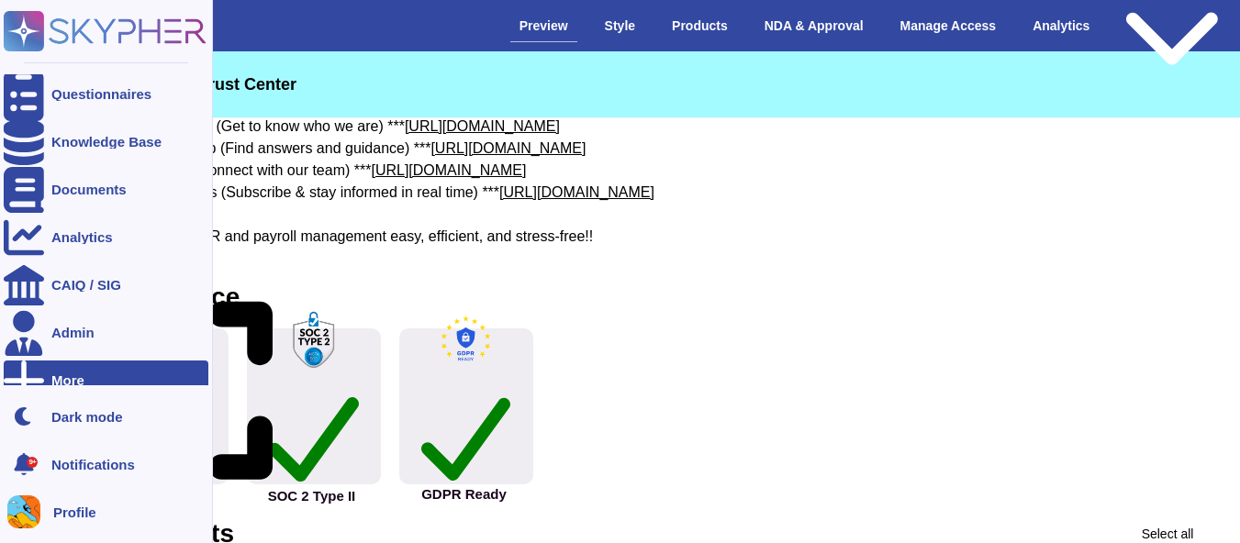
click at [34, 368] on div at bounding box center [24, 381] width 40 height 40
click at [46, 344] on div "Admin" at bounding box center [106, 333] width 205 height 40
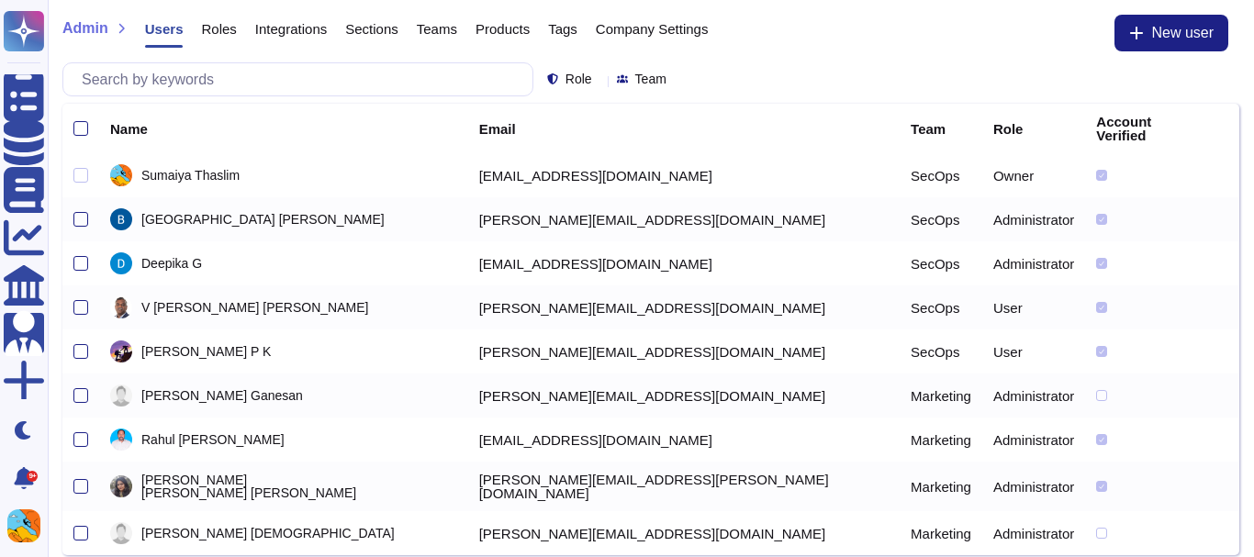
click at [287, 23] on span "Integrations" at bounding box center [291, 29] width 72 height 14
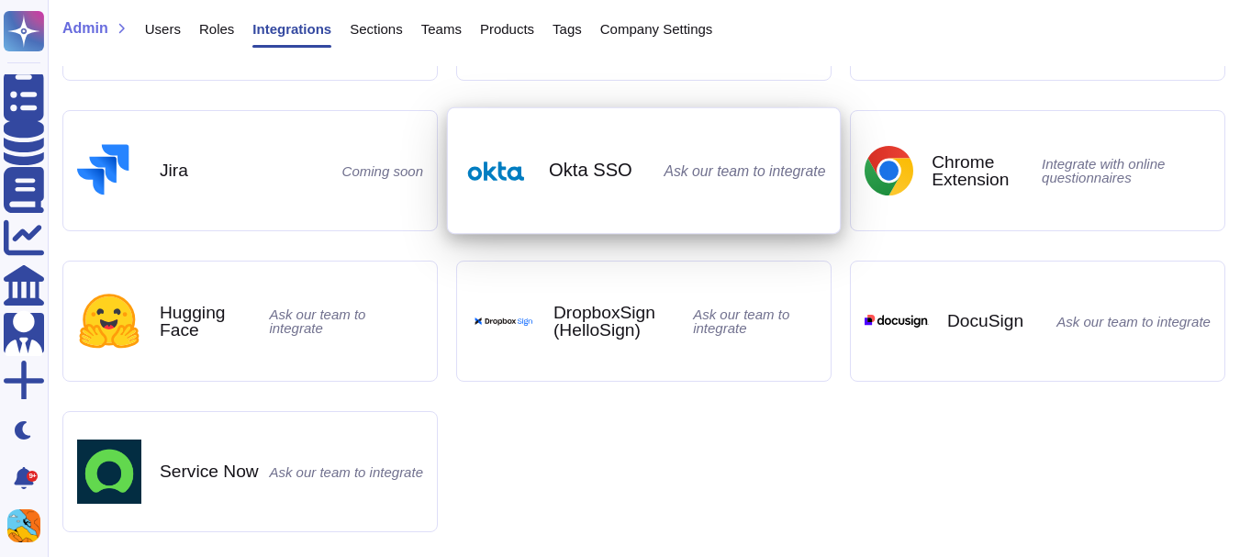
scroll to position [126, 0]
